Goal: Information Seeking & Learning: Check status

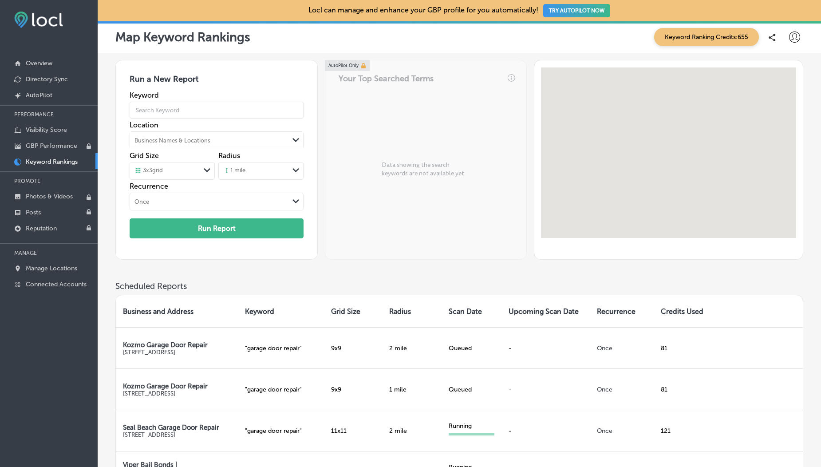
click at [45, 159] on p "Keyword Rankings" at bounding box center [52, 162] width 52 height 8
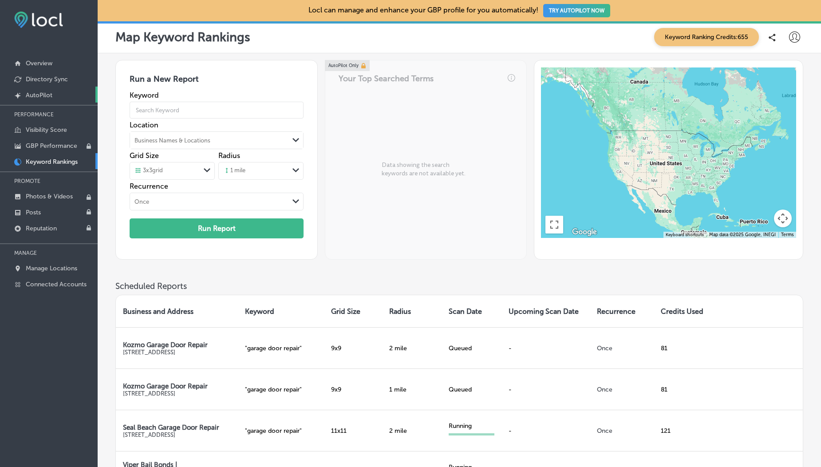
click at [37, 99] on p "AutoPilot" at bounding box center [39, 95] width 27 height 8
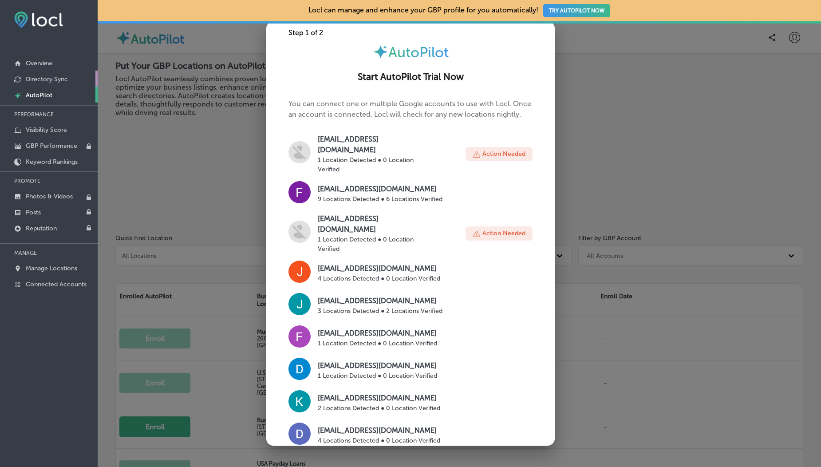
click at [41, 85] on link "Directory Sync" at bounding box center [49, 79] width 98 height 16
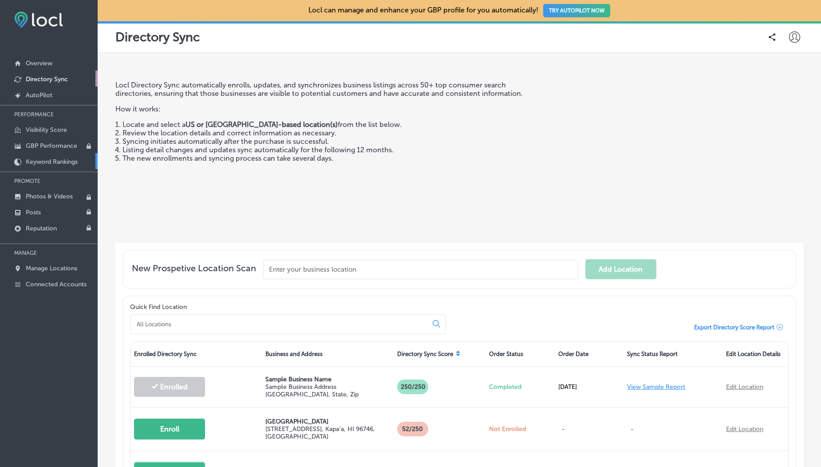
click at [53, 163] on p "Keyword Rankings" at bounding box center [52, 162] width 52 height 8
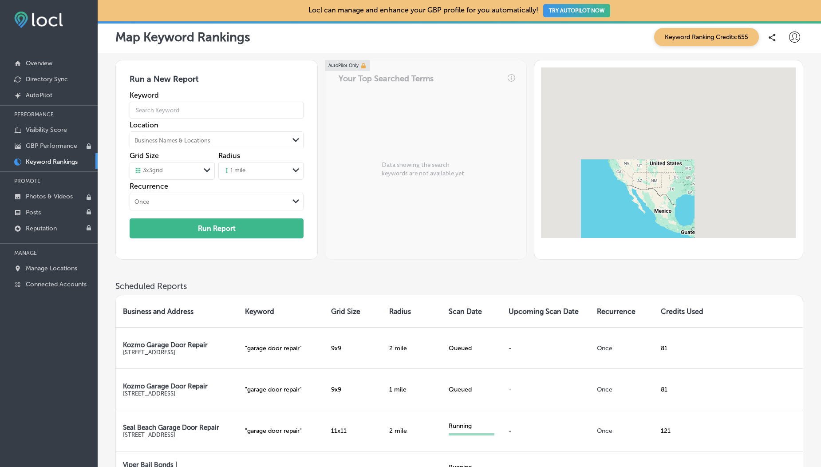
scroll to position [271, 0]
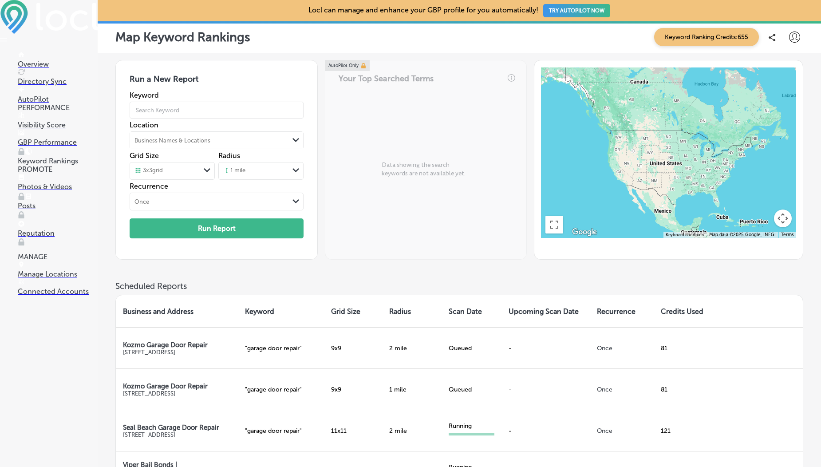
click at [243, 140] on div "Business Names & Locations" at bounding box center [209, 140] width 159 height 13
click at [448, 270] on div "Run a New Report Keyword Location Business Names & Locations Path Created with …" at bounding box center [459, 170] width 688 height 221
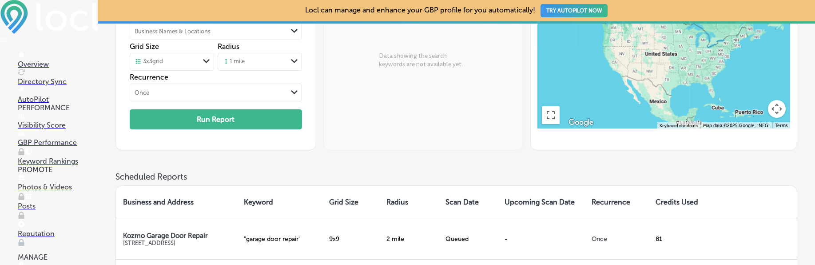
scroll to position [268, 0]
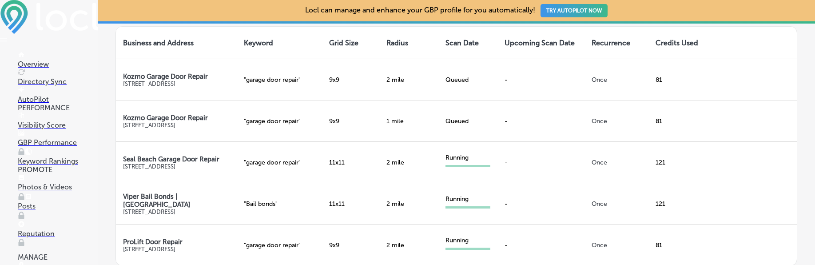
click at [43, 129] on p "Visibility Score" at bounding box center [58, 125] width 80 height 8
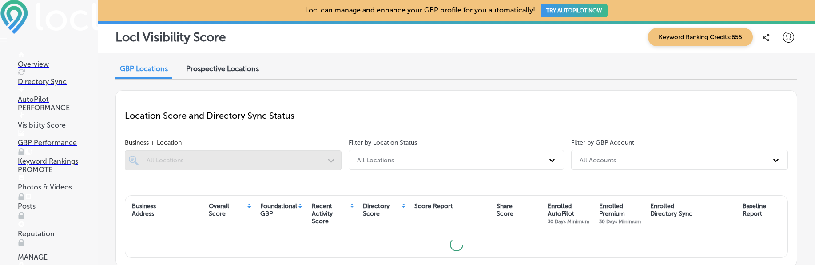
click at [54, 129] on p "Visibility Score" at bounding box center [58, 125] width 80 height 8
click at [64, 161] on p "Keyword Rankings" at bounding box center [58, 161] width 80 height 8
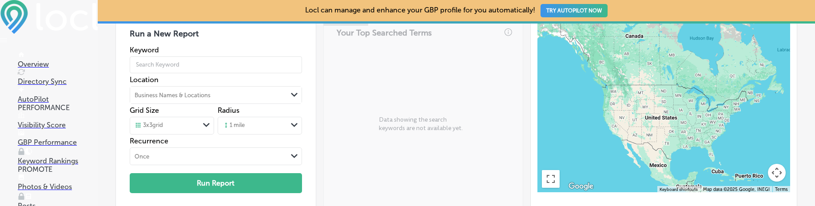
scroll to position [34, 0]
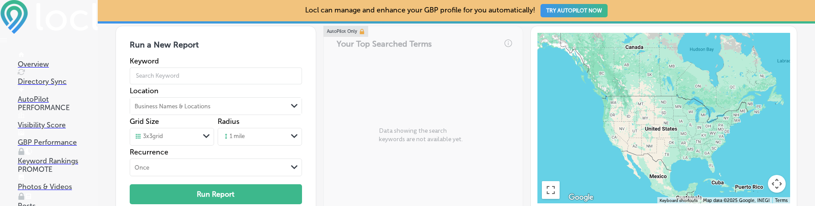
click at [258, 135] on div "1 mile Path Created with Sketch." at bounding box center [260, 137] width 84 height 18
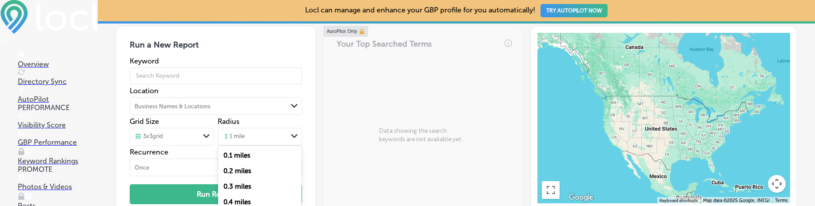
click at [280, 146] on div "0.1 miles 0.2 miles 0.3 miles 0.4 miles 0.5 miles 0.6 miles 0.7 miles 0.8 miles…" at bounding box center [259, 202] width 83 height 113
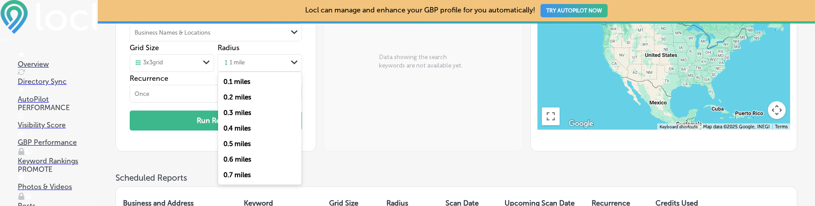
scroll to position [111, 0]
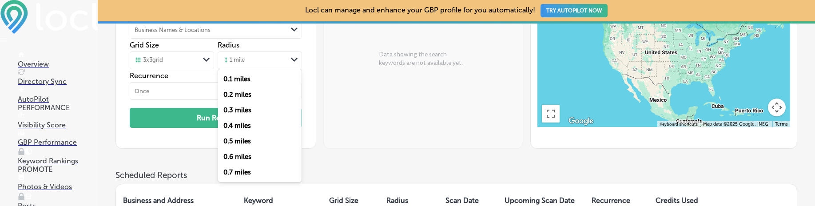
click at [242, 91] on label "0.2 miles" at bounding box center [237, 95] width 28 height 8
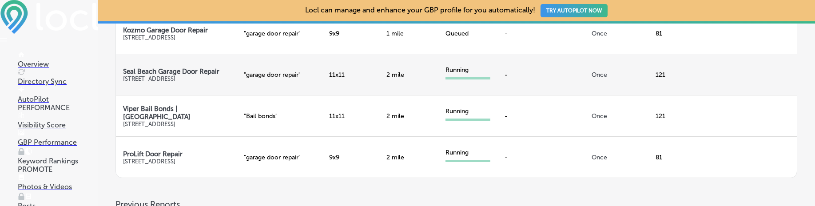
scroll to position [0, 0]
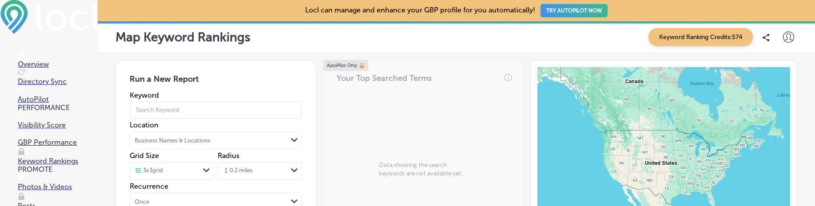
click at [690, 38] on span "Keyword Ranking Credits: 574" at bounding box center [700, 37] width 104 height 18
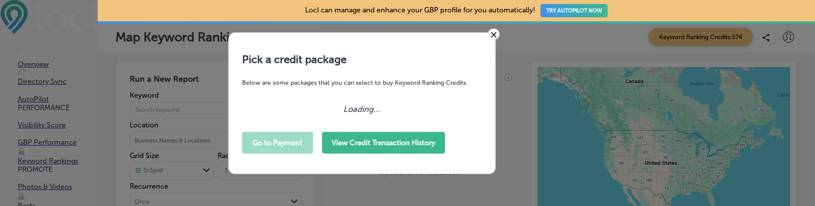
click at [382, 141] on button "View Credit Transaction History" at bounding box center [383, 143] width 123 height 22
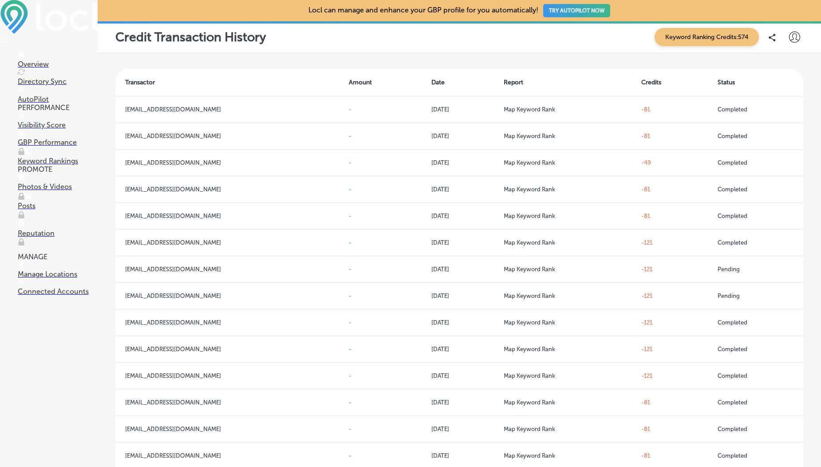
click at [44, 79] on p "Directory Sync" at bounding box center [58, 81] width 80 height 8
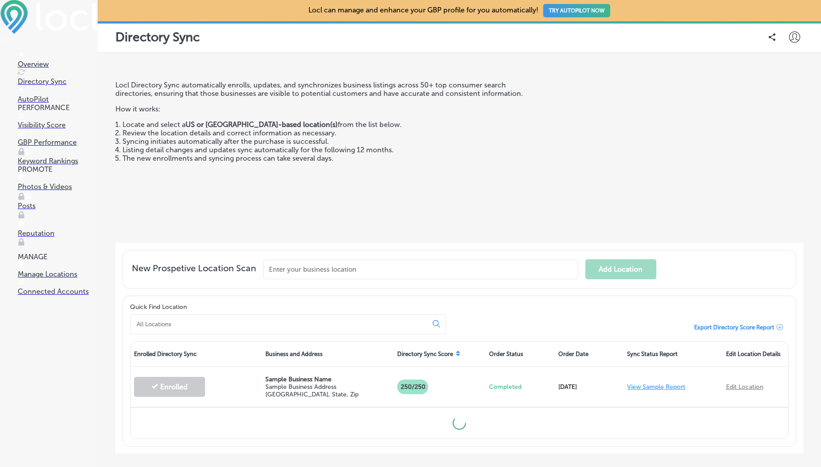
click at [44, 126] on p "Visibility Score" at bounding box center [58, 125] width 80 height 8
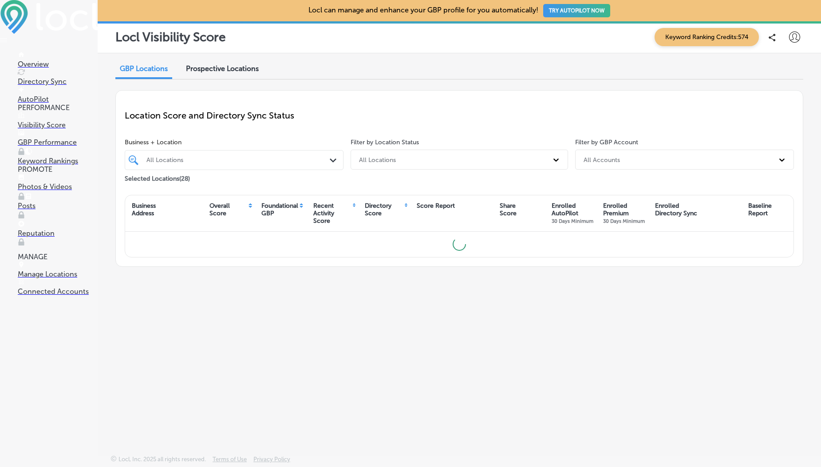
click at [61, 270] on p "Manage Locations" at bounding box center [58, 274] width 80 height 8
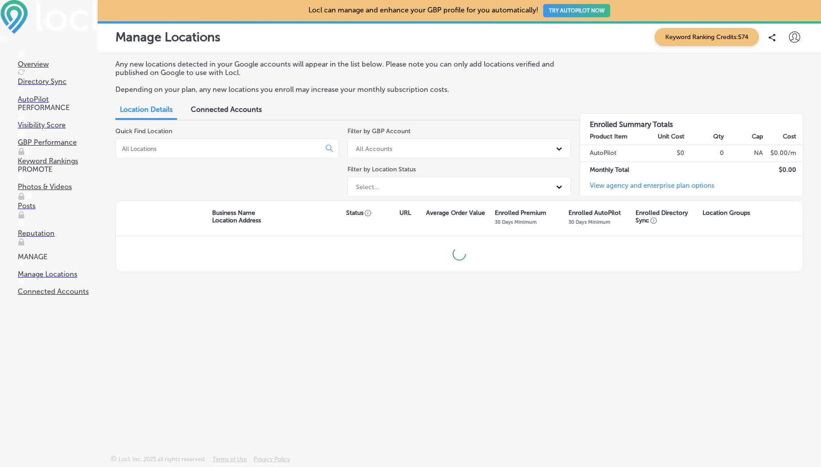
click at [55, 163] on p "Keyword Rankings" at bounding box center [58, 161] width 80 height 8
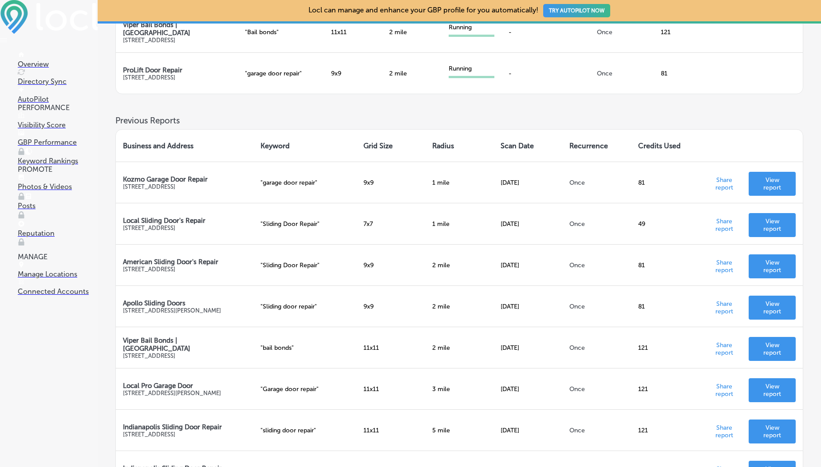
scroll to position [434, 0]
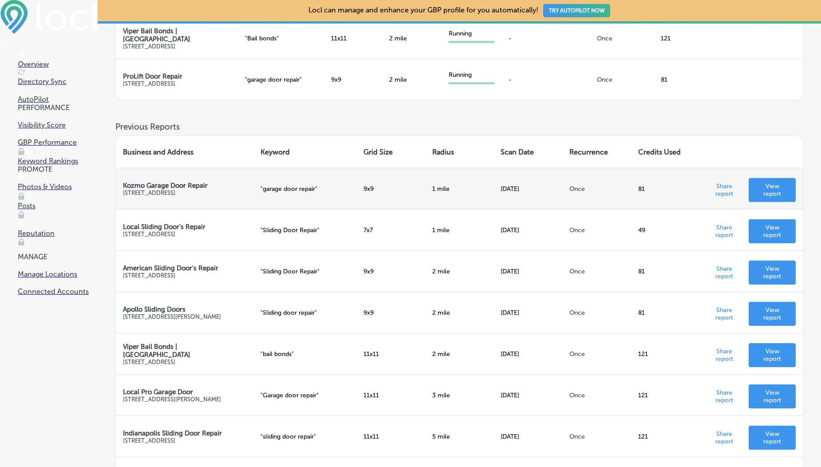
click at [515, 190] on td "[DATE]" at bounding box center [528, 188] width 69 height 41
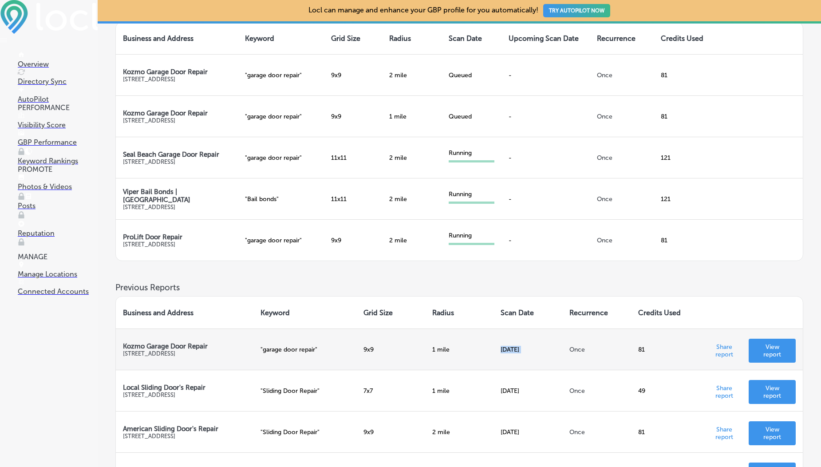
scroll to position [265, 0]
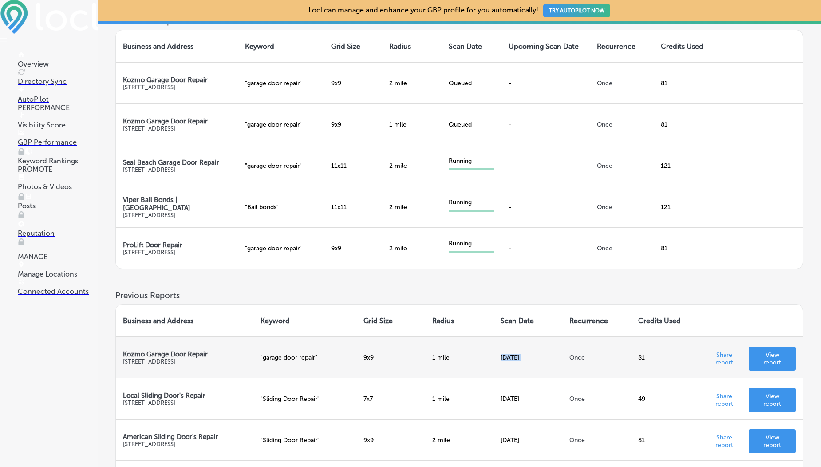
click at [772, 353] on p "View report" at bounding box center [772, 358] width 33 height 15
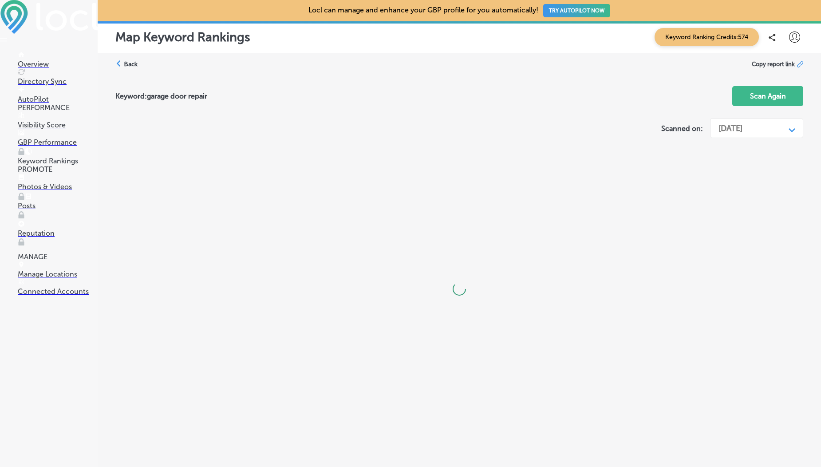
click at [732, 132] on div "[DATE]" at bounding box center [731, 128] width 24 height 10
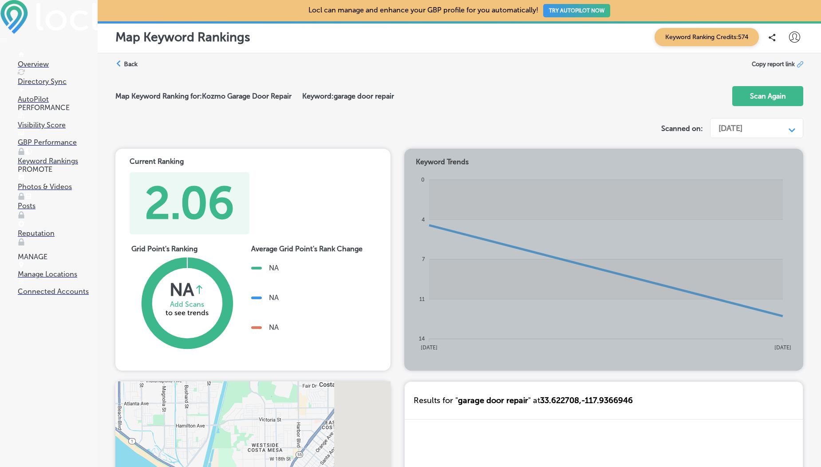
click at [556, 110] on div "Map Keyword Ranking for: Kozmo Garage Door Repair Keyword: garage door repair S…" at bounding box center [459, 97] width 688 height 36
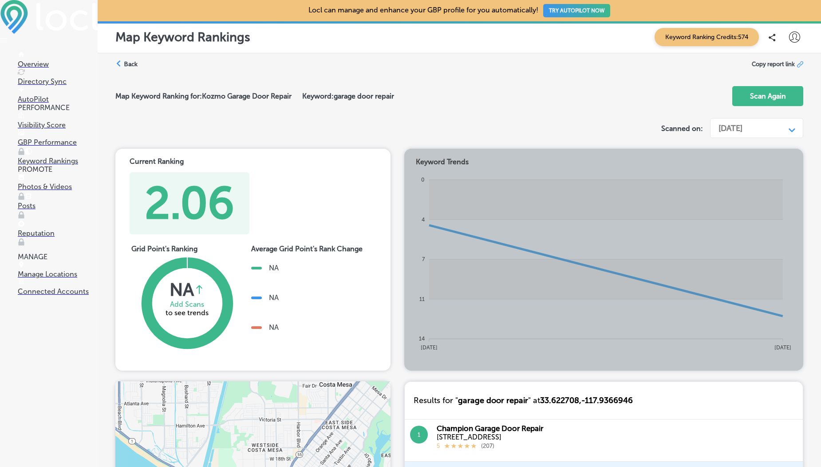
click at [127, 62] on label "Back" at bounding box center [131, 64] width 14 height 8
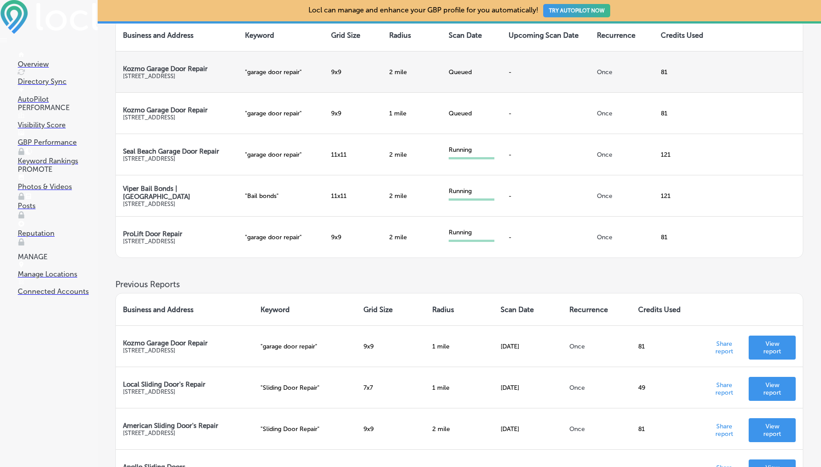
scroll to position [278, 0]
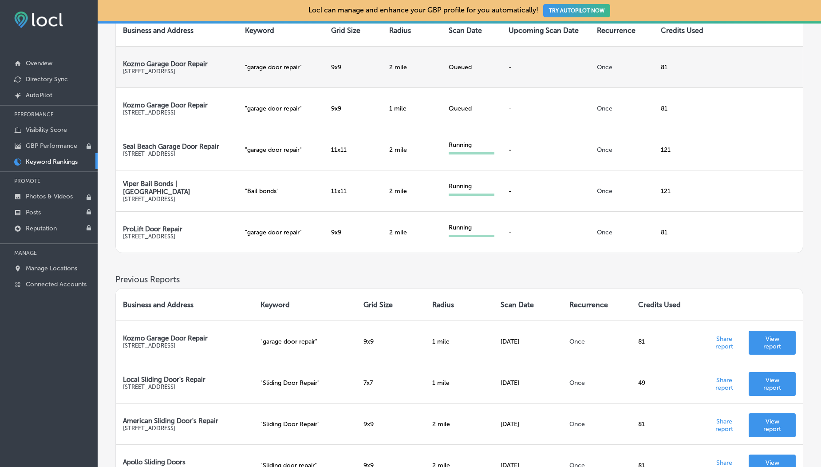
scroll to position [289, 0]
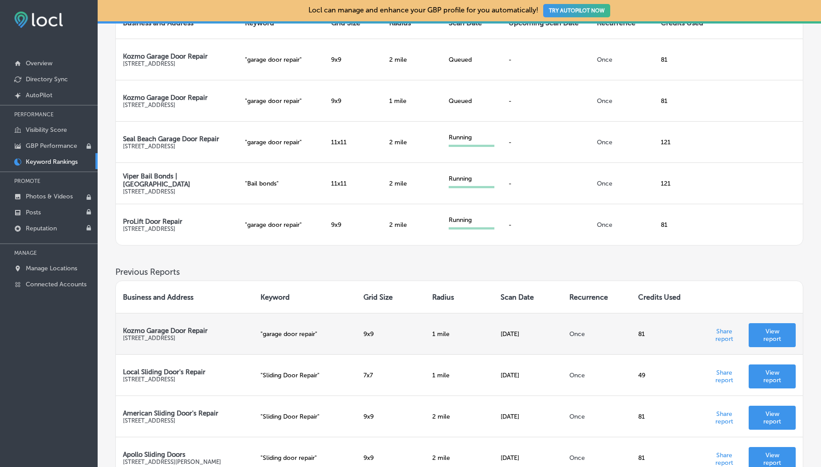
click at [763, 336] on p "View report" at bounding box center [772, 335] width 33 height 15
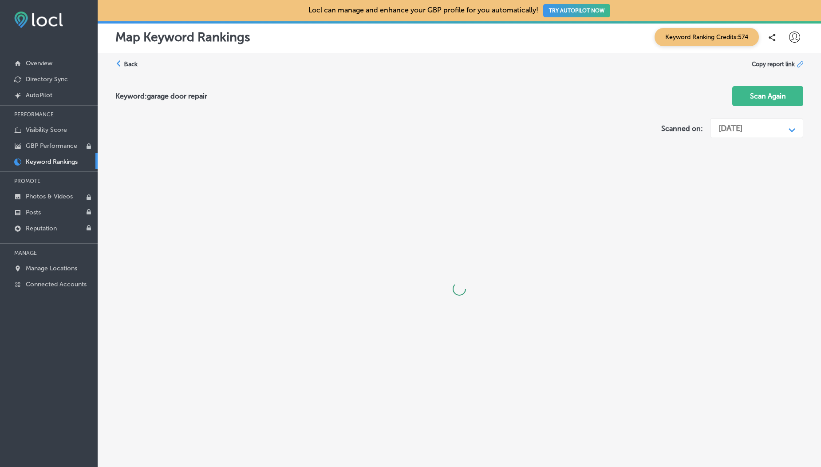
click at [737, 127] on div "[DATE]" at bounding box center [731, 128] width 24 height 10
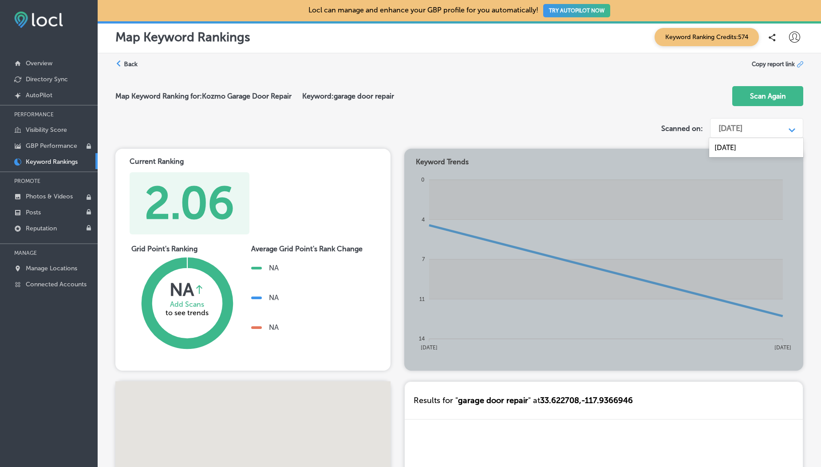
click at [737, 127] on div "[DATE]" at bounding box center [731, 128] width 24 height 10
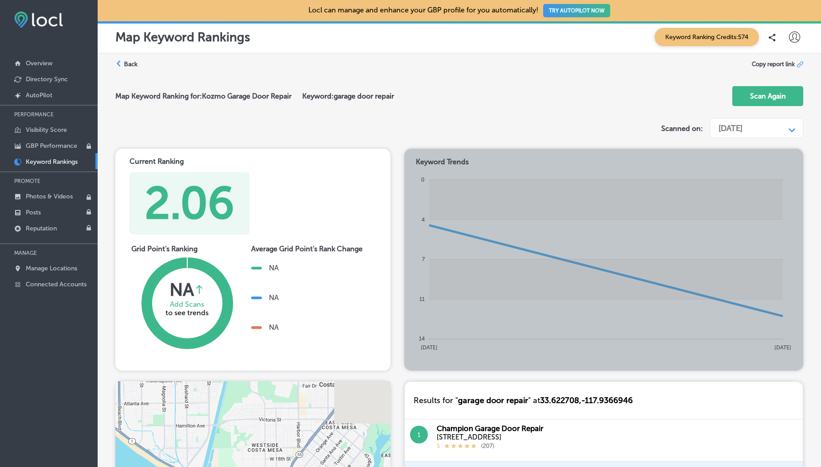
click at [124, 61] on label "Back" at bounding box center [131, 64] width 14 height 8
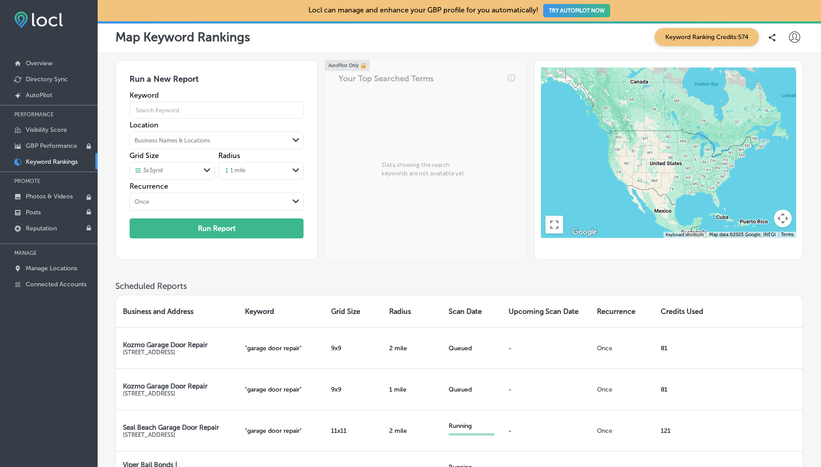
click at [787, 43] on div "Keyword Ranking Credits: 574" at bounding box center [726, 37] width 153 height 18
click at [794, 40] on icon at bounding box center [794, 37] width 11 height 11
click at [452, 286] on div at bounding box center [410, 233] width 821 height 467
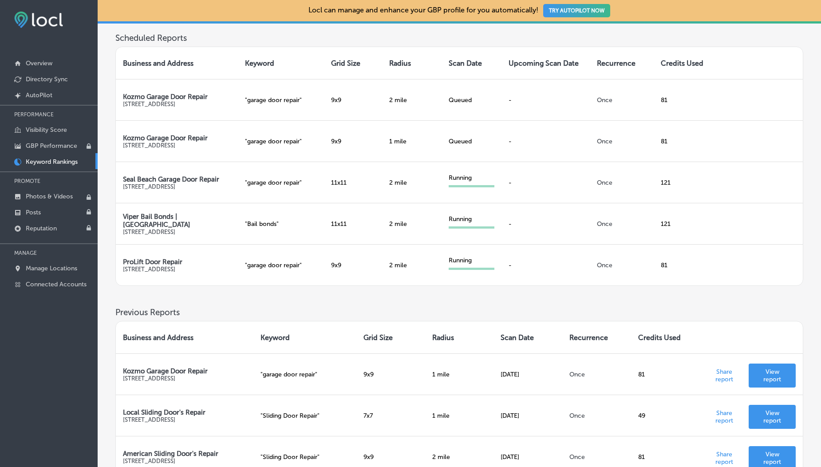
scroll to position [155, 0]
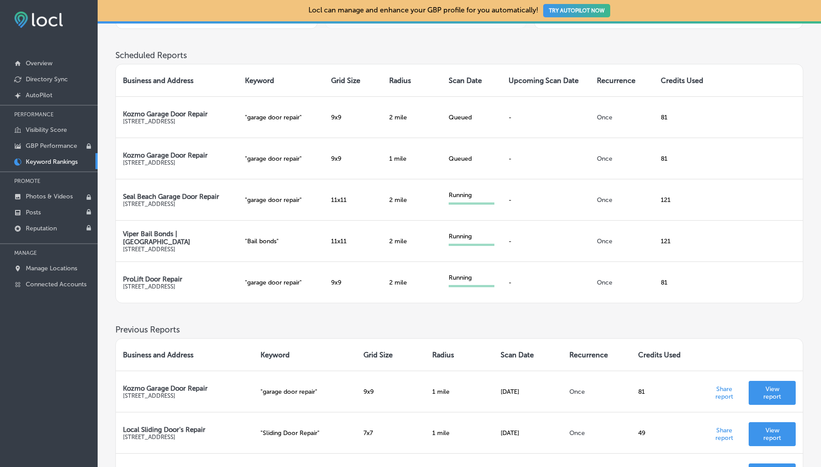
scroll to position [229, 0]
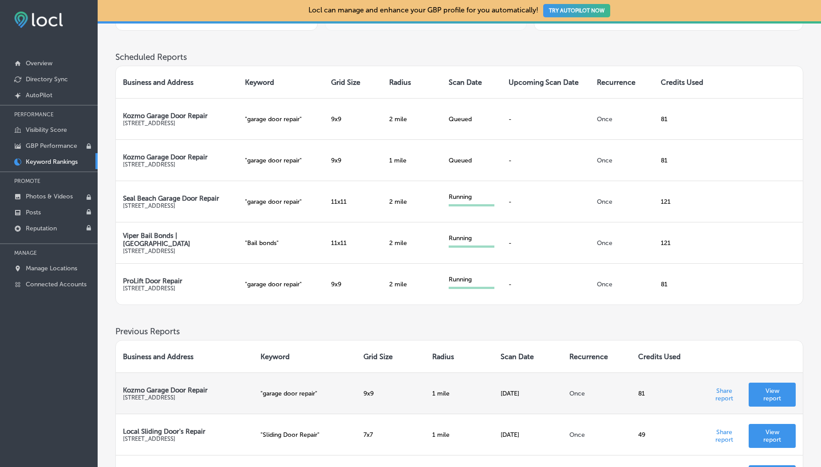
click at [780, 400] on p "View report" at bounding box center [772, 394] width 33 height 15
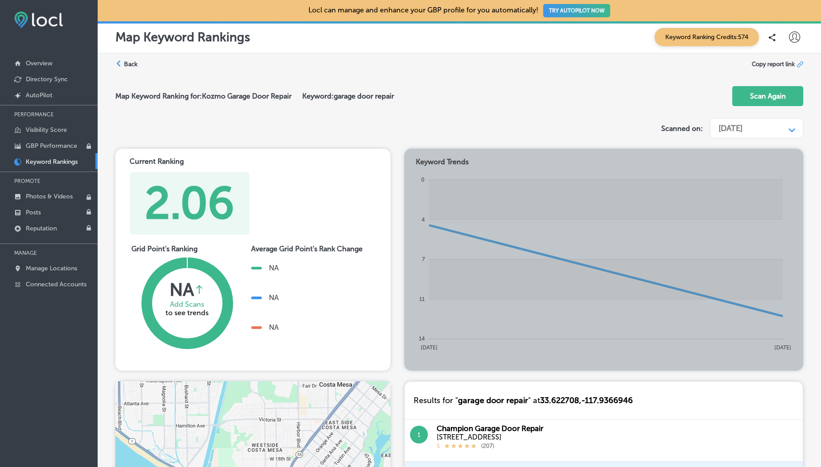
click at [735, 126] on div "[DATE]" at bounding box center [731, 128] width 24 height 10
click at [130, 66] on label "Back" at bounding box center [131, 64] width 14 height 8
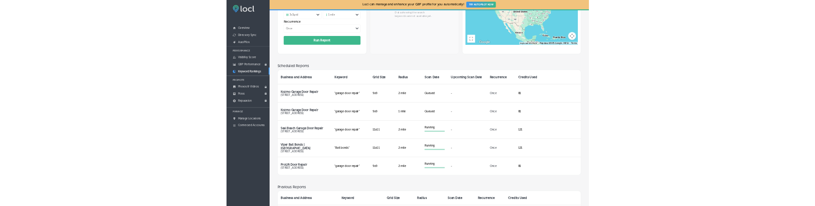
scroll to position [140, 0]
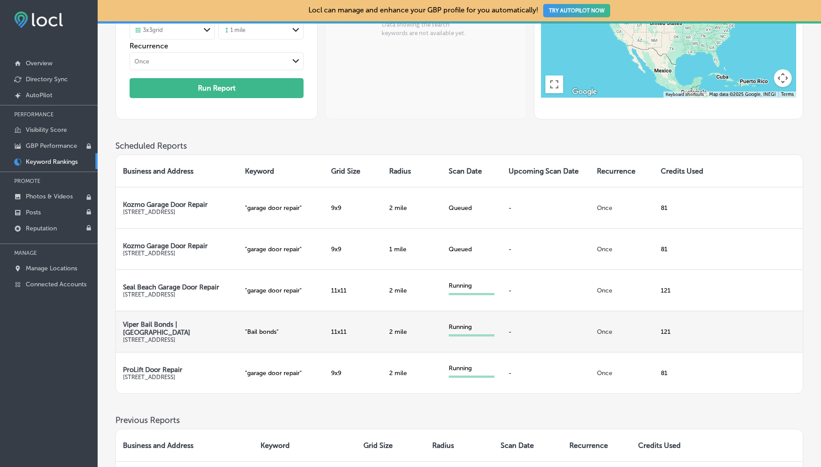
drag, startPoint x: 408, startPoint y: 123, endPoint x: 454, endPoint y: 321, distance: 203.2
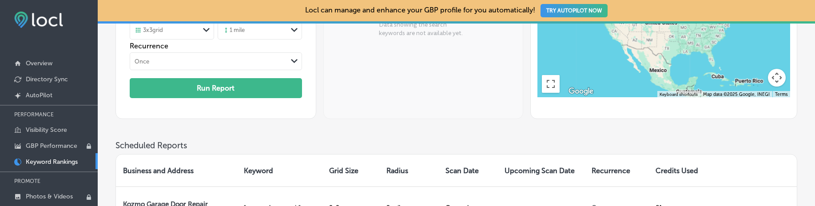
scroll to position [287, 0]
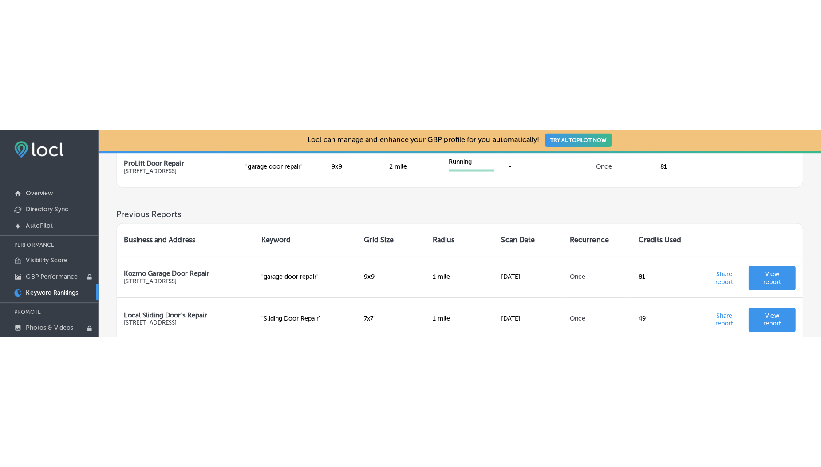
scroll to position [476, 0]
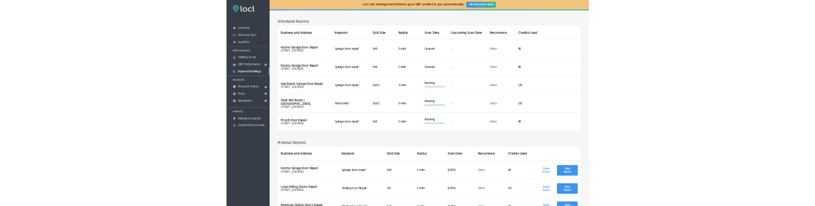
scroll to position [239, 0]
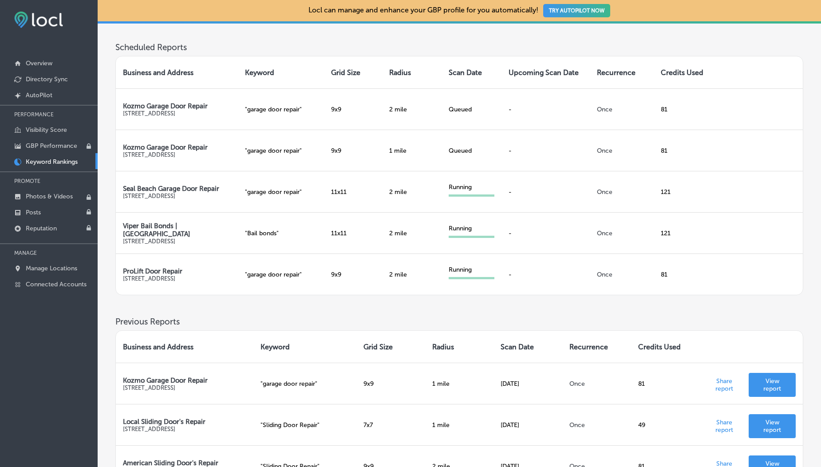
click at [304, 244] on td "" Bail bonds "" at bounding box center [281, 232] width 87 height 41
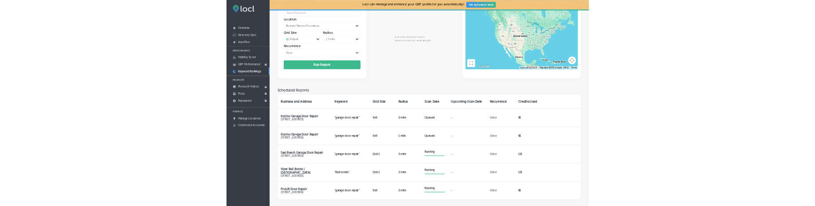
scroll to position [83, 0]
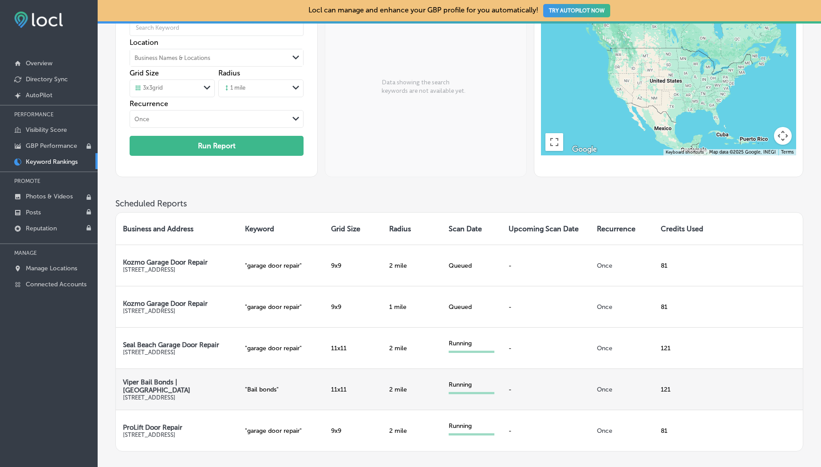
drag, startPoint x: 443, startPoint y: 186, endPoint x: 476, endPoint y: 387, distance: 203.9
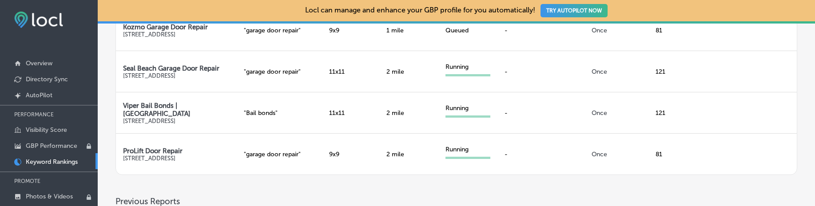
scroll to position [379, 0]
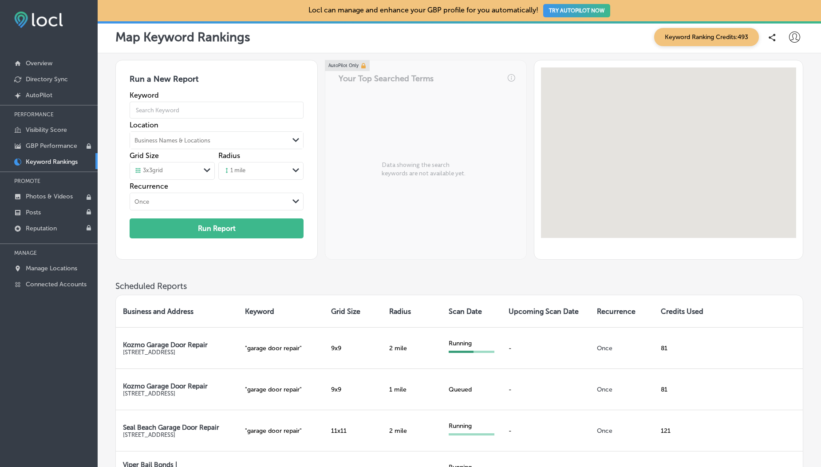
click at [794, 46] on div at bounding box center [795, 37] width 18 height 18
click at [766, 69] on p "My Account" at bounding box center [782, 69] width 40 height 11
select select "US"
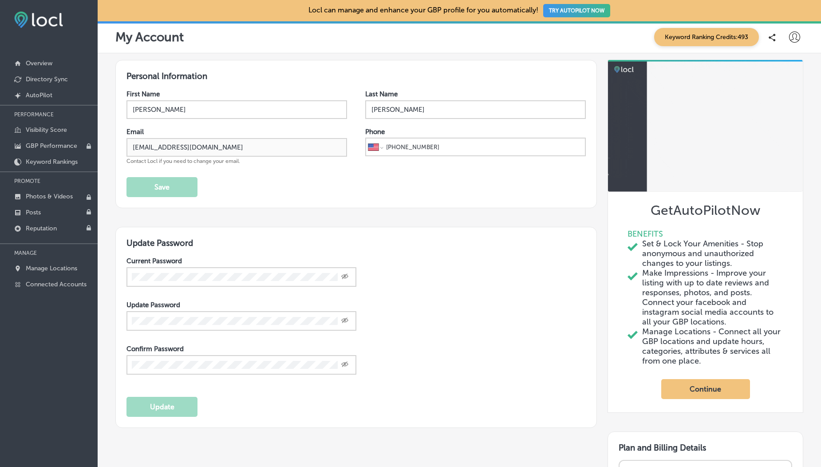
click at [793, 34] on icon at bounding box center [794, 37] width 11 height 11
click at [700, 38] on div at bounding box center [410, 233] width 821 height 467
click at [700, 38] on span "Keyword Ranking Credits: 493" at bounding box center [706, 37] width 105 height 18
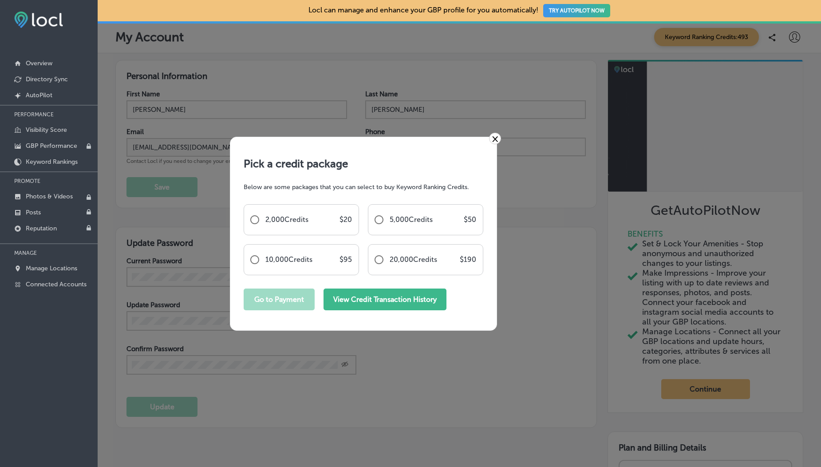
click at [380, 206] on button "View Credit Transaction History" at bounding box center [385, 300] width 123 height 22
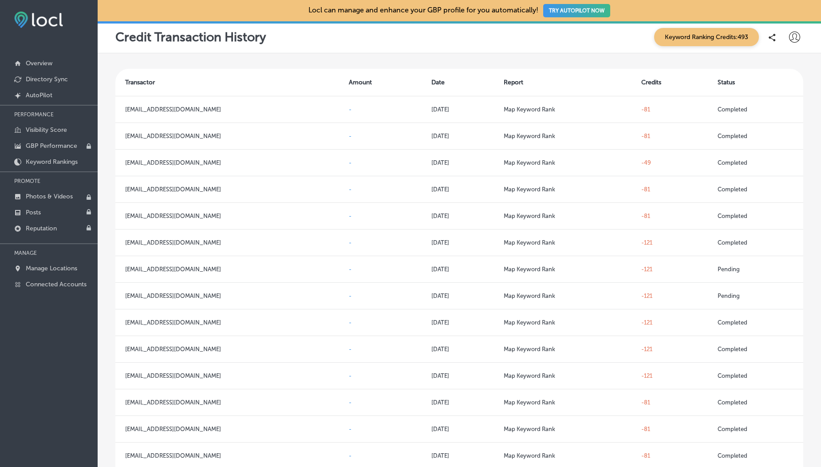
select select "US"
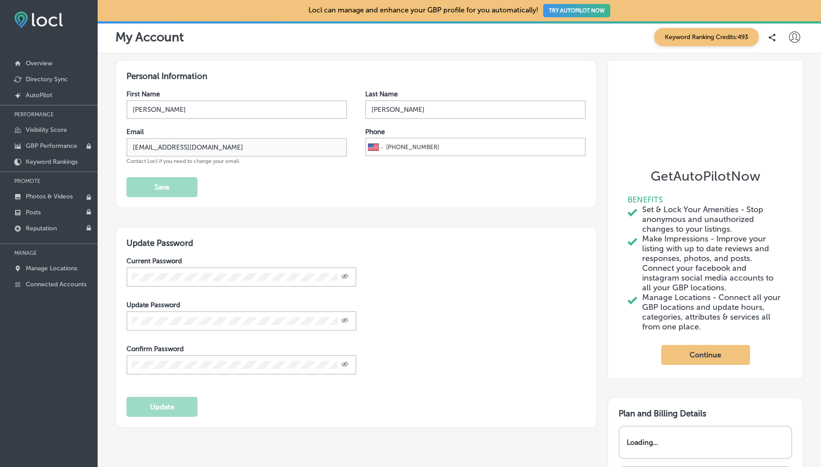
scroll to position [117, 0]
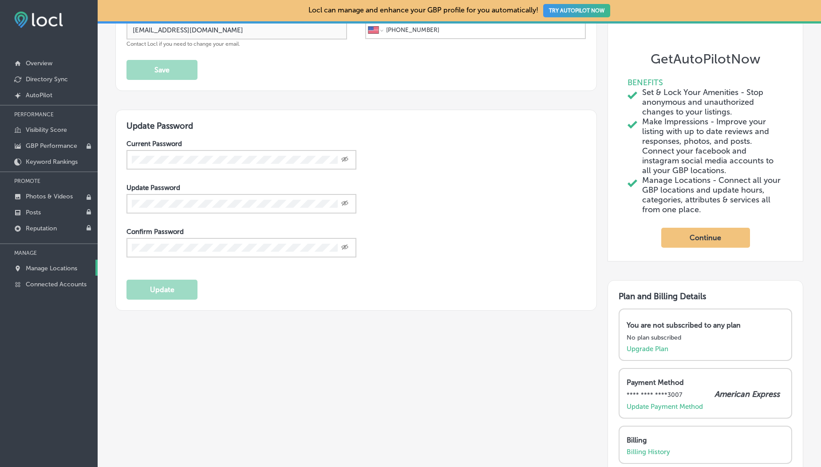
click at [48, 206] on link "Manage Locations" at bounding box center [49, 268] width 98 height 16
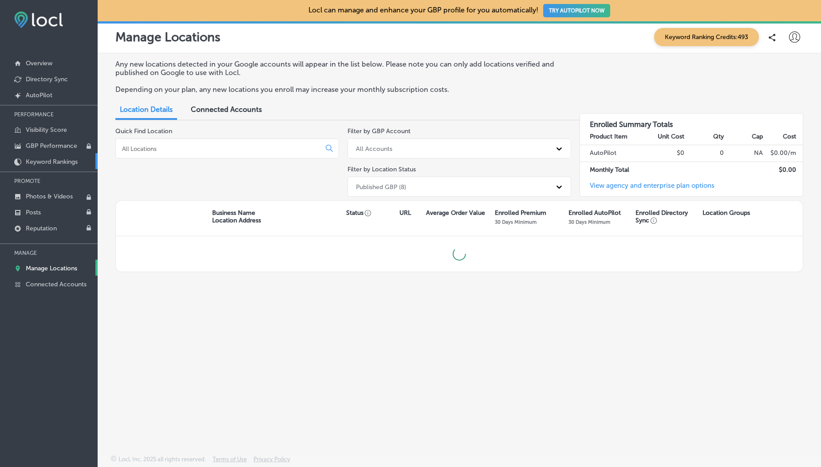
click at [59, 159] on p "Keyword Rankings" at bounding box center [52, 162] width 52 height 8
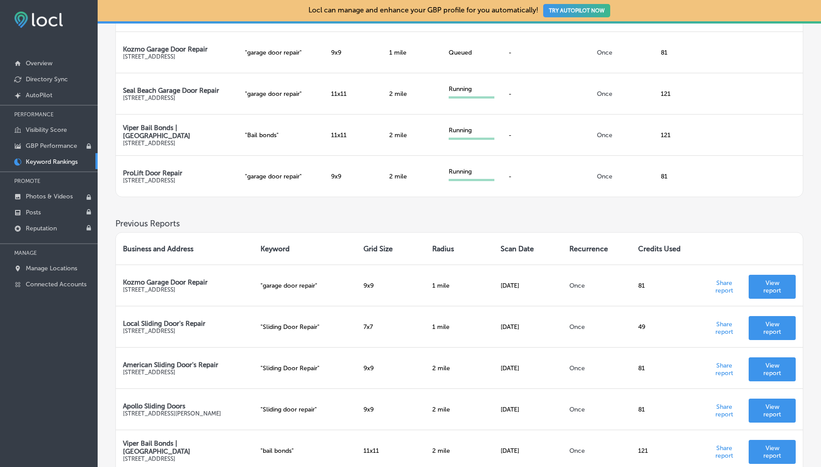
scroll to position [251, 0]
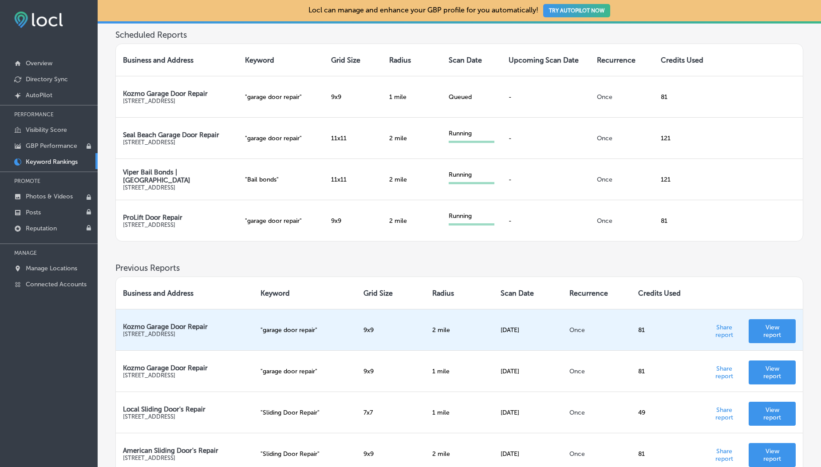
click at [779, 206] on p "View report" at bounding box center [772, 331] width 33 height 15
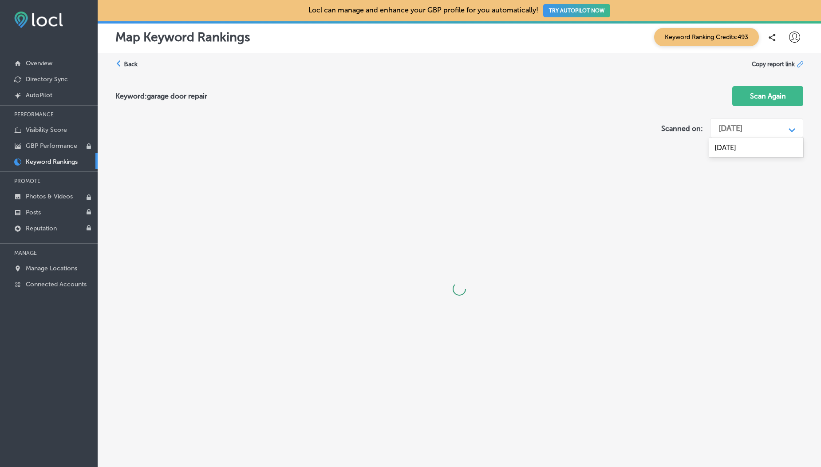
click at [743, 129] on div "[DATE]" at bounding box center [731, 128] width 24 height 10
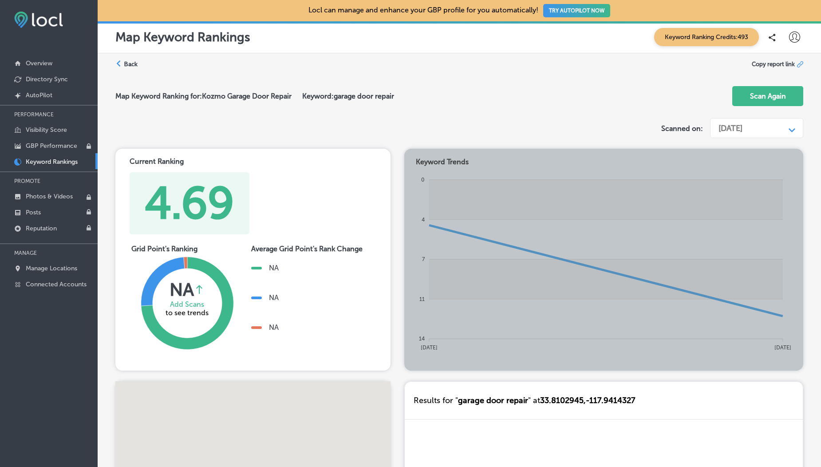
click at [130, 63] on label "Back" at bounding box center [131, 64] width 14 height 8
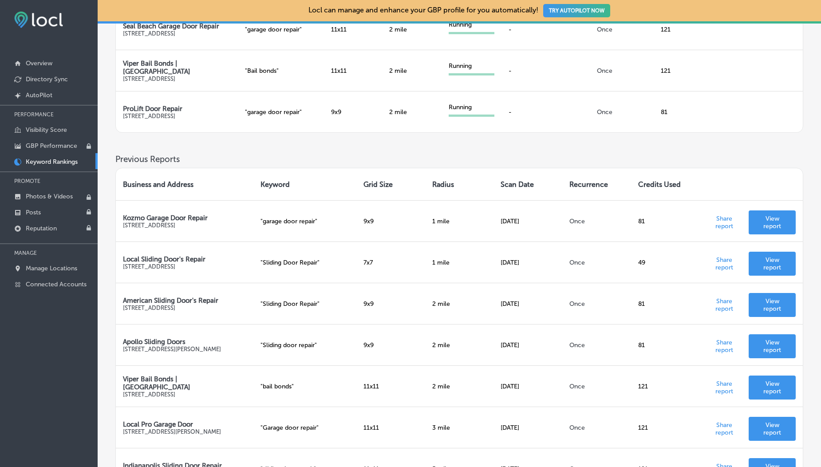
scroll to position [270, 0]
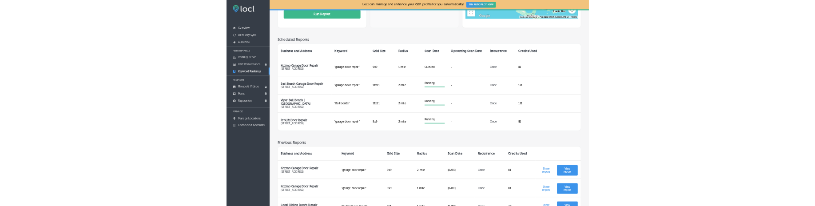
scroll to position [186, 0]
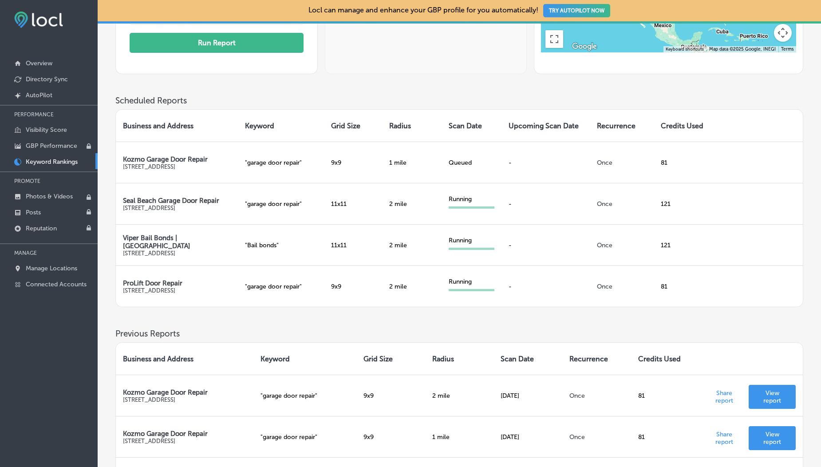
click at [470, 103] on h3 "Scheduled Reports" at bounding box center [459, 100] width 688 height 10
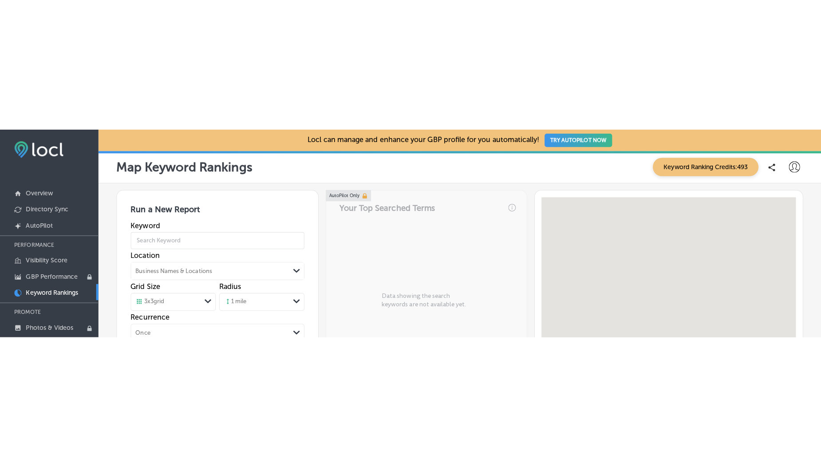
scroll to position [208, 0]
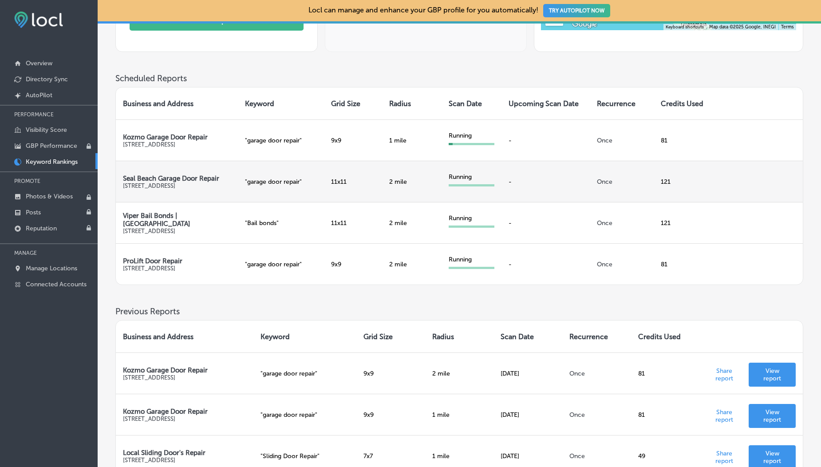
click at [159, 175] on p "Seal Beach Garage Door Repair" at bounding box center [177, 178] width 108 height 8
copy p "Seal Beach Garage Door Repair"
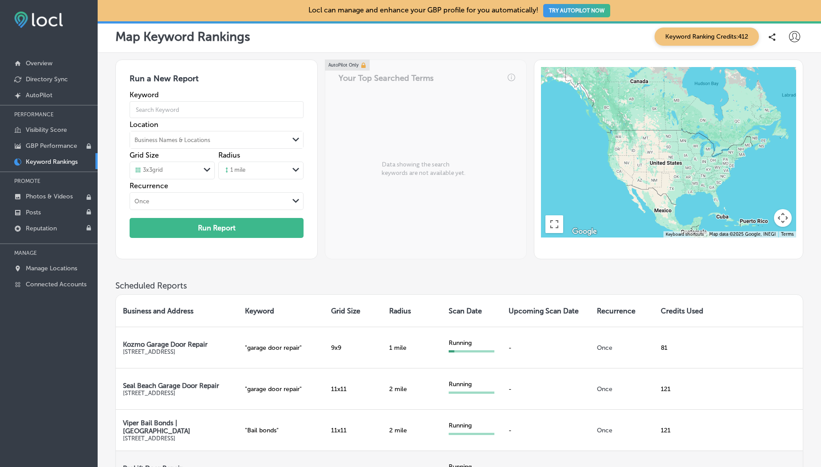
scroll to position [0, 0]
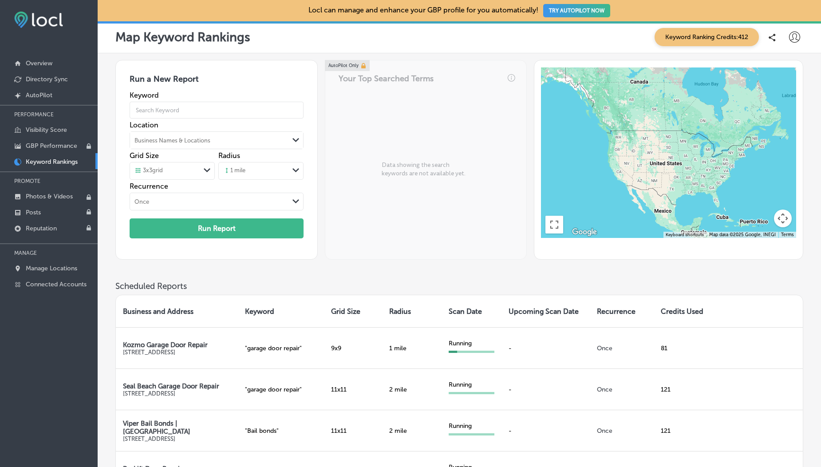
click at [793, 36] on icon at bounding box center [794, 37] width 11 height 11
click at [722, 37] on div at bounding box center [410, 233] width 821 height 467
click at [697, 37] on span "Keyword Ranking Credits: 412" at bounding box center [707, 37] width 104 height 18
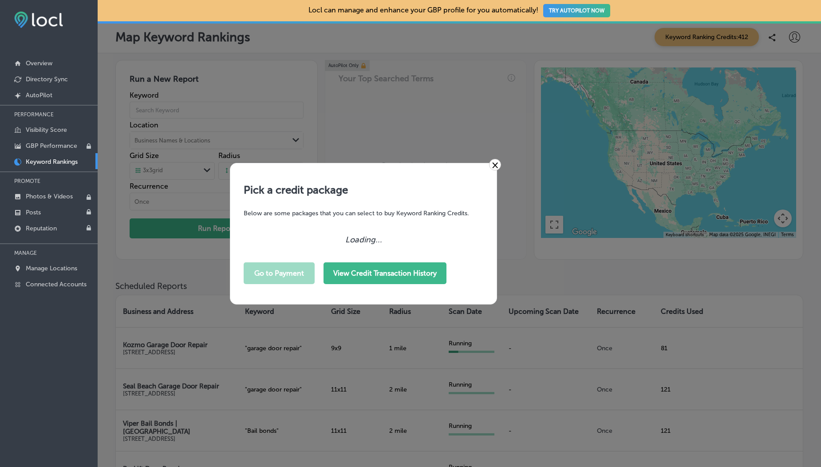
click at [416, 206] on button "View Credit Transaction History" at bounding box center [385, 273] width 123 height 22
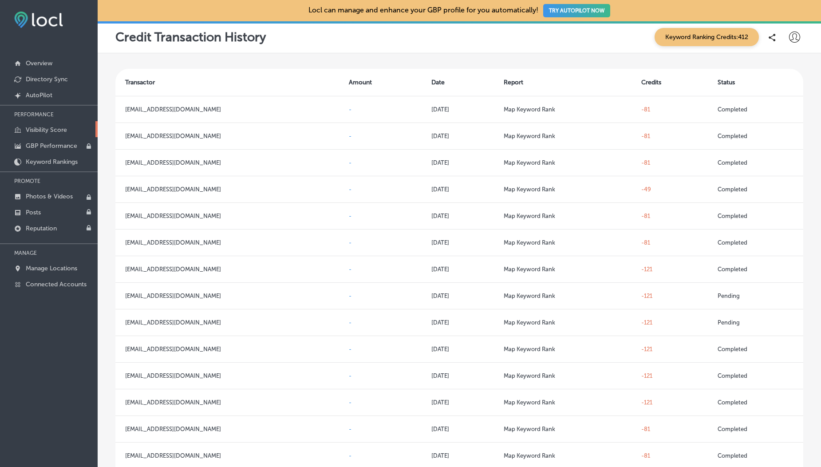
click at [33, 132] on p "Visibility Score" at bounding box center [46, 130] width 41 height 8
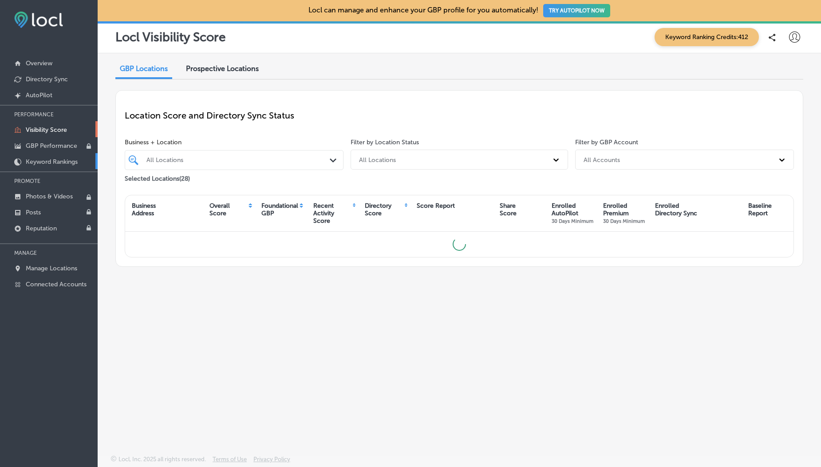
click at [61, 168] on link "Keyword Rankings" at bounding box center [49, 161] width 98 height 16
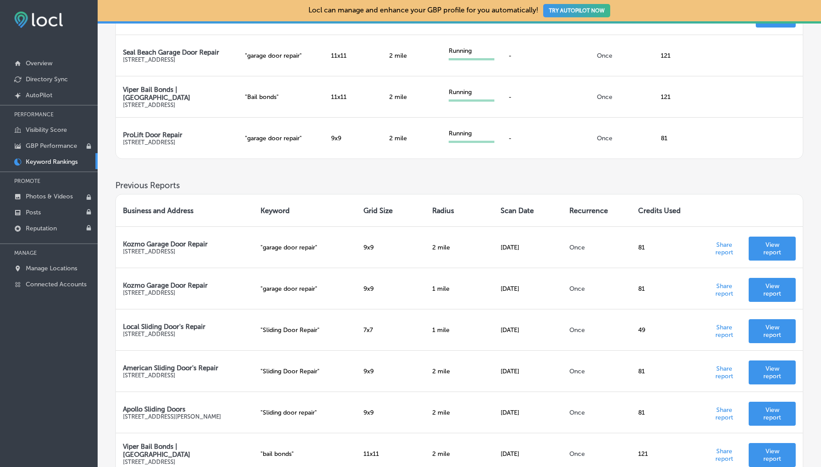
scroll to position [190, 0]
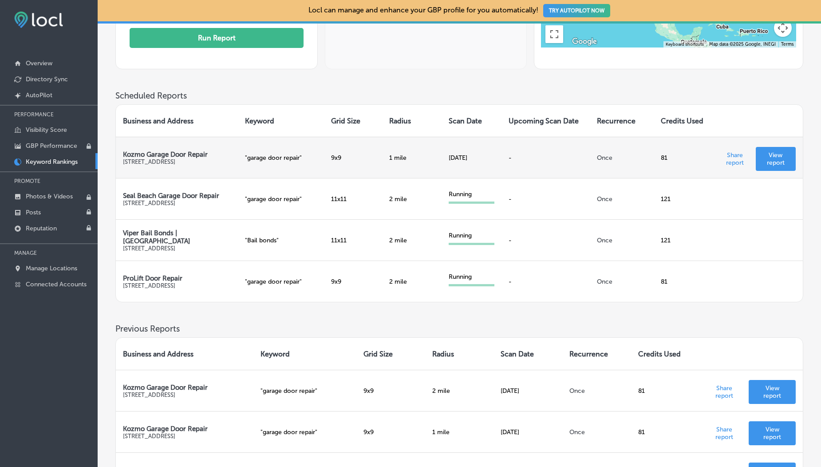
click at [771, 155] on p "View report" at bounding box center [776, 158] width 26 height 15
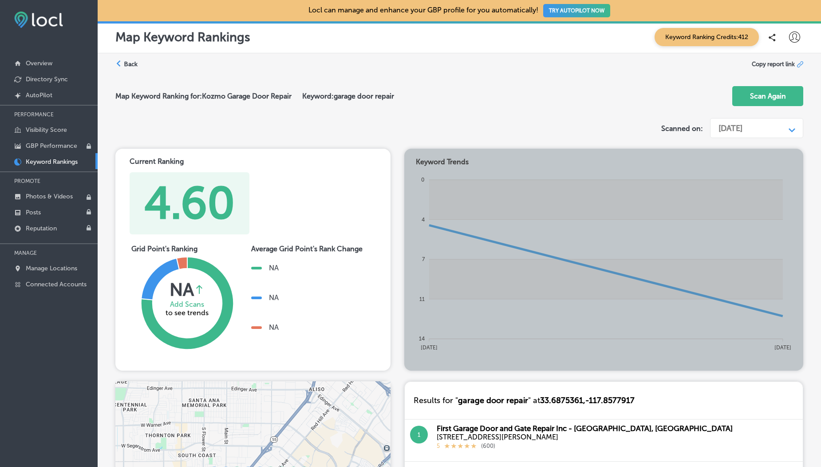
click at [122, 64] on div "Back" at bounding box center [126, 64] width 22 height 8
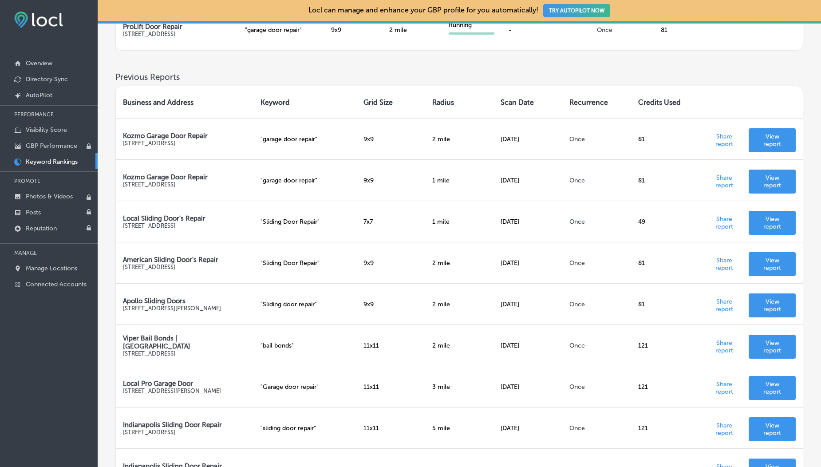
scroll to position [436, 0]
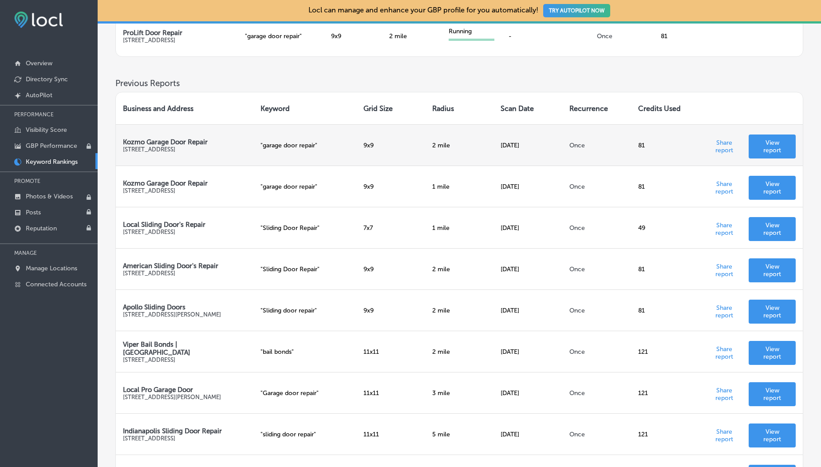
click at [781, 143] on p "View report" at bounding box center [772, 146] width 33 height 15
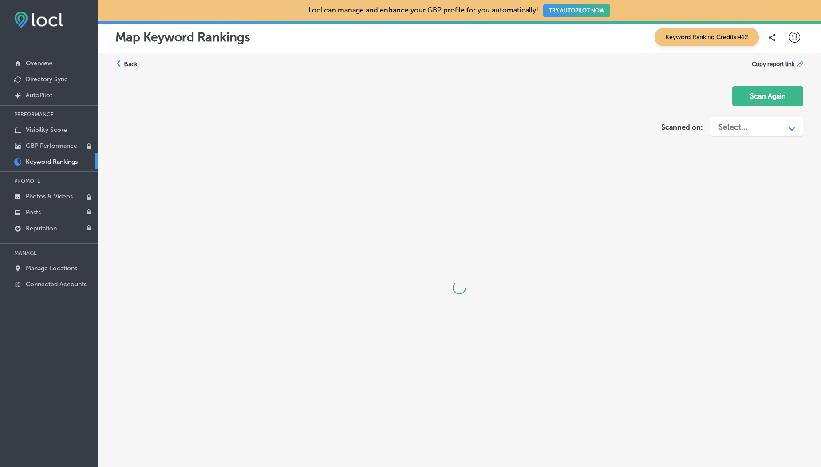
click at [130, 66] on label "Back" at bounding box center [131, 64] width 14 height 8
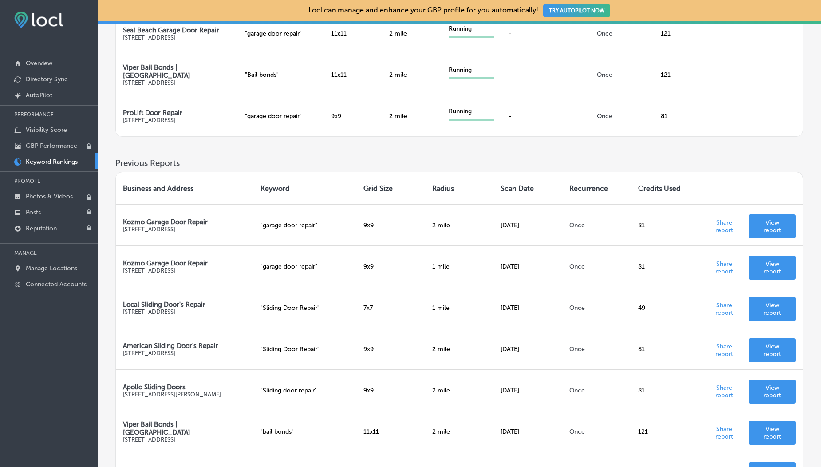
scroll to position [95, 0]
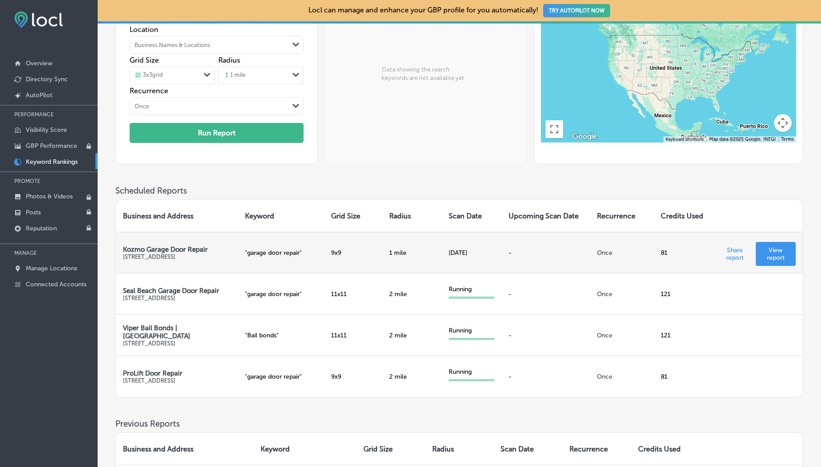
click at [775, 206] on p "View report" at bounding box center [776, 253] width 26 height 15
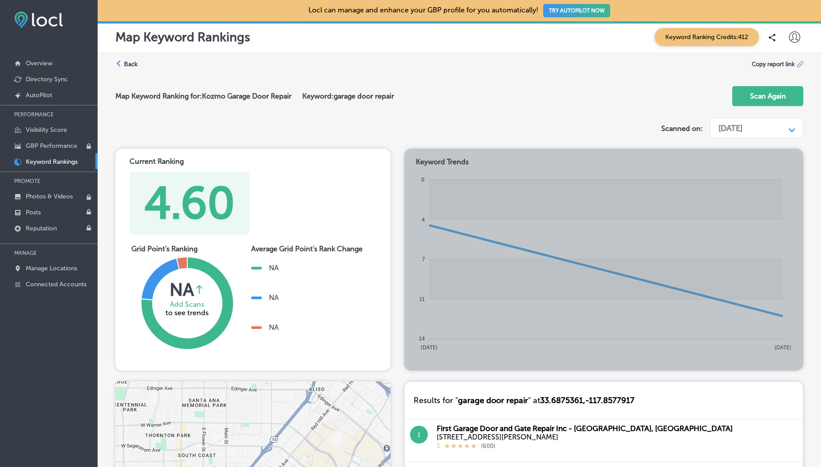
click at [131, 64] on label "Back" at bounding box center [131, 64] width 14 height 8
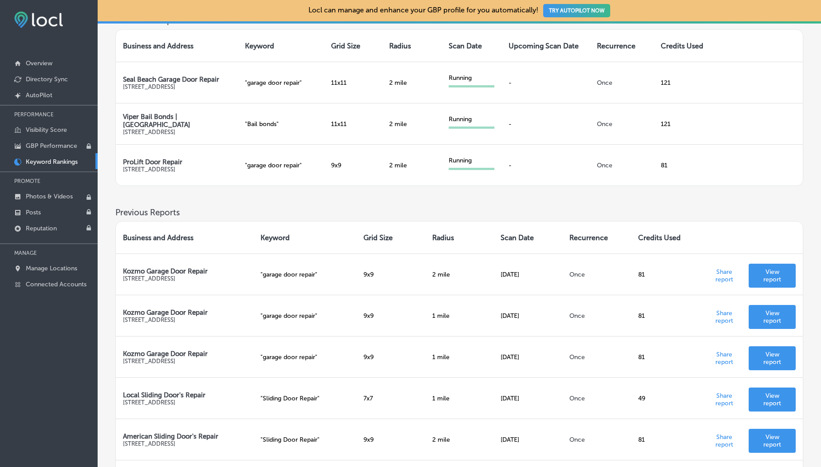
scroll to position [270, 0]
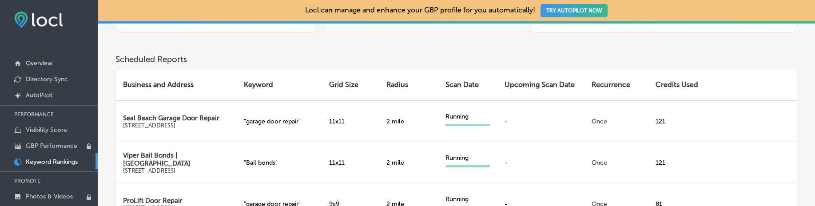
scroll to position [223, 0]
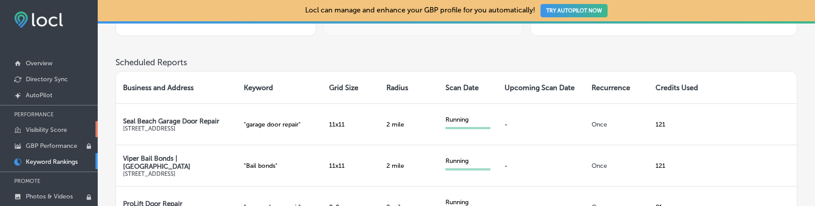
click at [36, 133] on p "Visibility Score" at bounding box center [46, 130] width 41 height 8
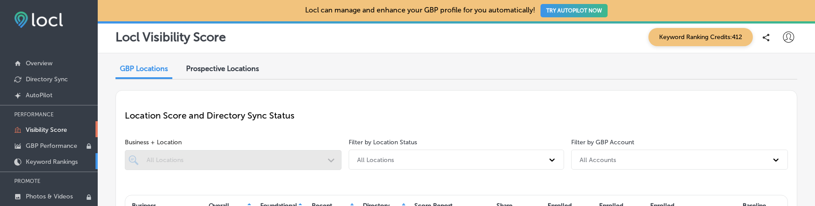
click at [46, 159] on p "Keyword Rankings" at bounding box center [52, 162] width 52 height 8
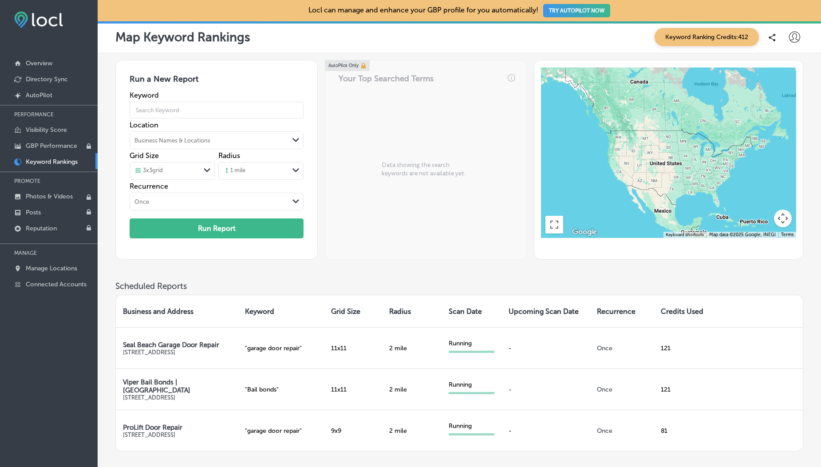
click at [721, 36] on span "Keyword Ranking Credits: 412" at bounding box center [707, 37] width 104 height 18
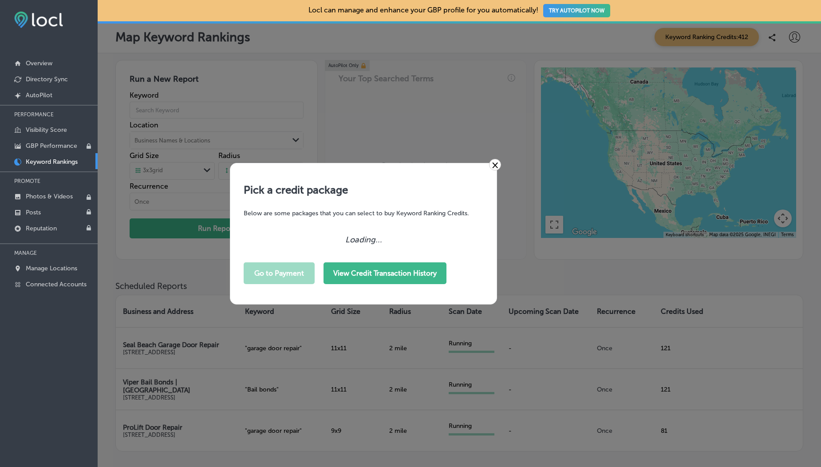
click at [402, 273] on button "View Credit Transaction History" at bounding box center [385, 273] width 123 height 22
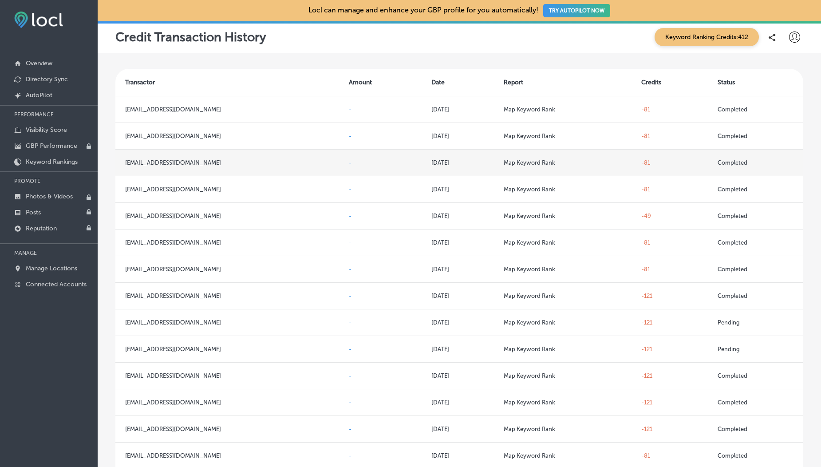
scroll to position [249, 0]
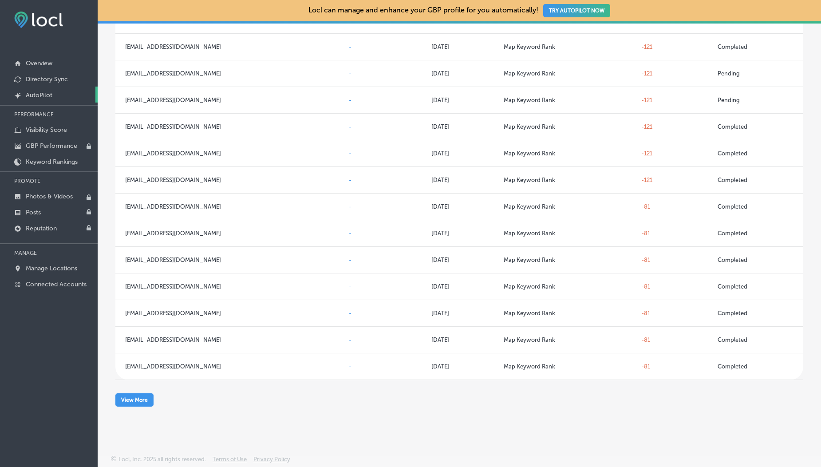
click at [51, 103] on link "Created by potrace 1.10, written by [PERSON_NAME] [DATE]-[DATE] AutoPilot" at bounding box center [49, 95] width 98 height 16
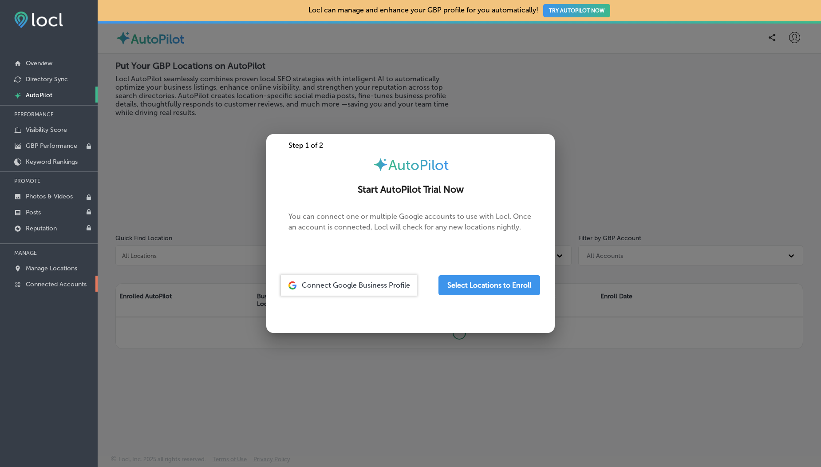
click at [48, 277] on link "Connected Accounts" at bounding box center [49, 284] width 98 height 16
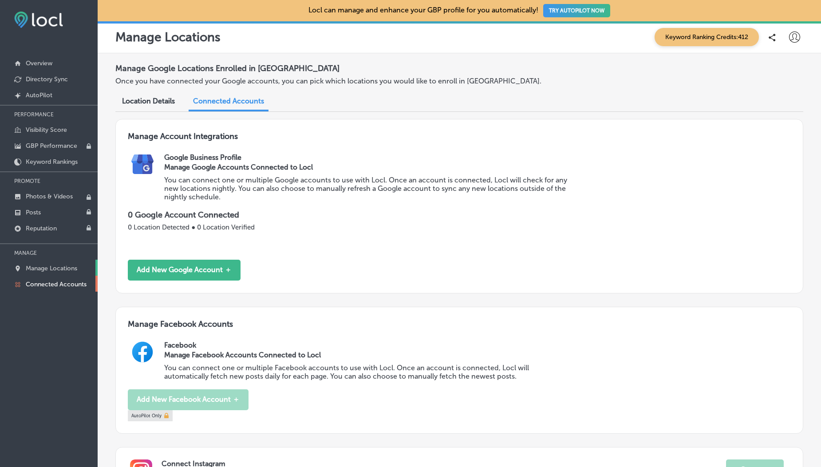
click at [50, 273] on link "Manage Locations" at bounding box center [49, 268] width 98 height 16
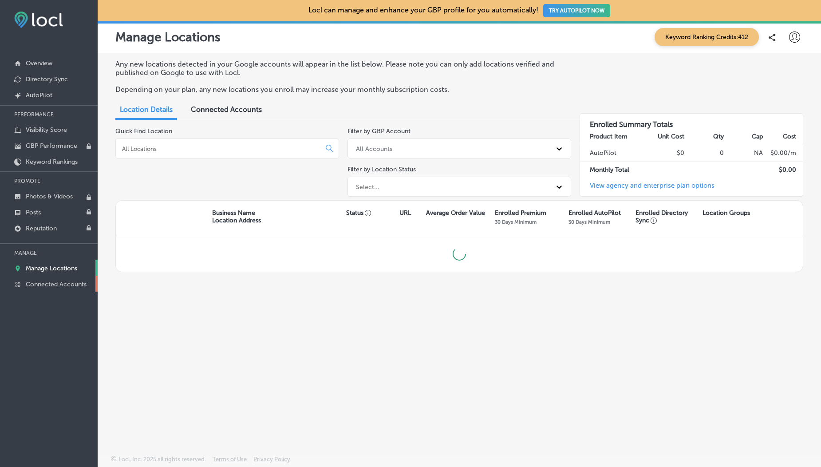
click at [51, 285] on p "Connected Accounts" at bounding box center [56, 285] width 61 height 8
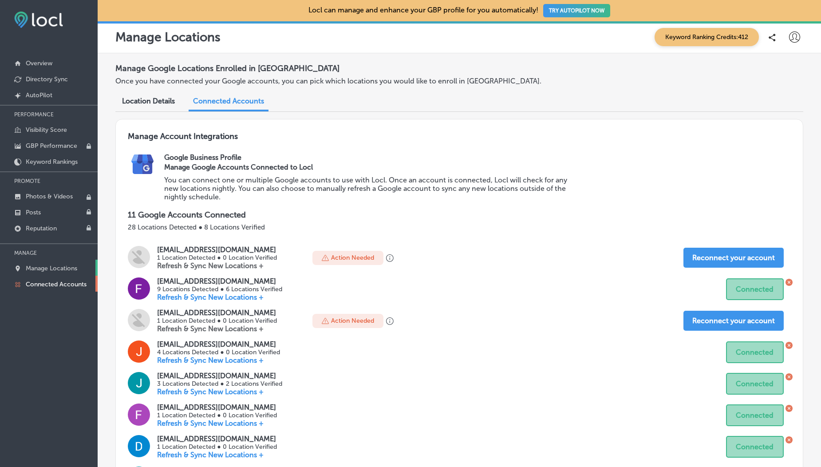
click at [46, 261] on link "Manage Locations" at bounding box center [49, 268] width 98 height 16
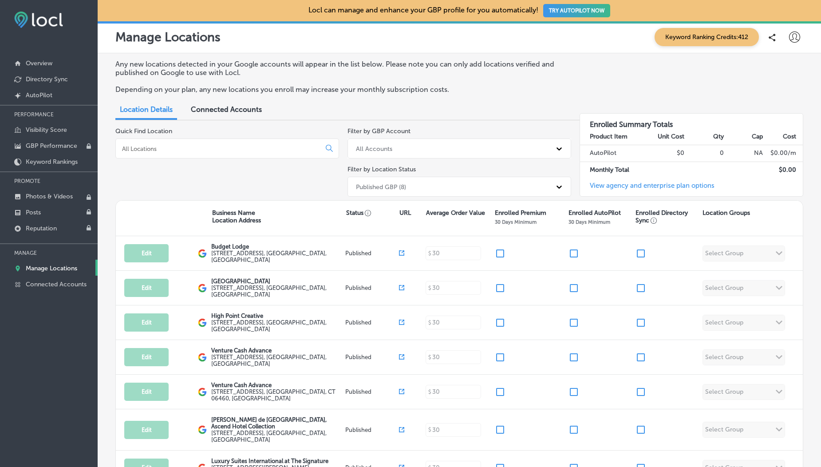
scroll to position [103, 0]
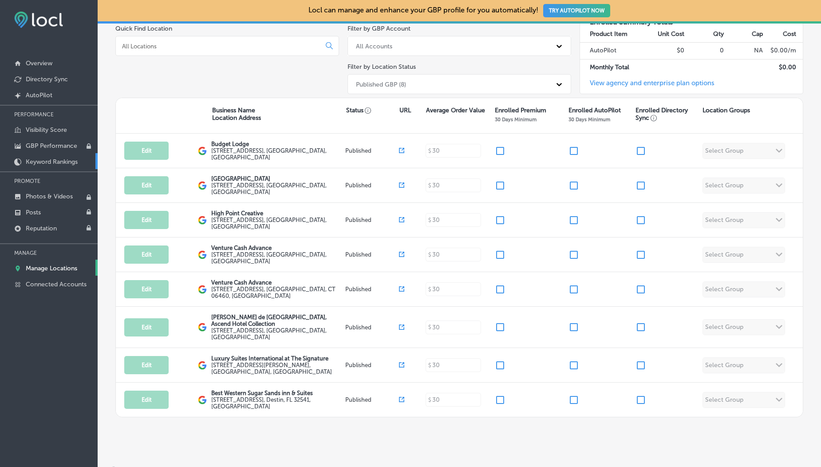
click at [46, 163] on p "Keyword Rankings" at bounding box center [52, 162] width 52 height 8
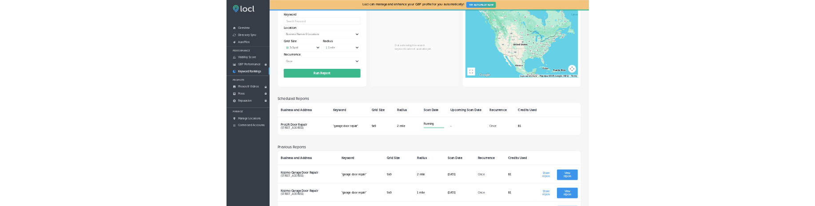
scroll to position [56, 0]
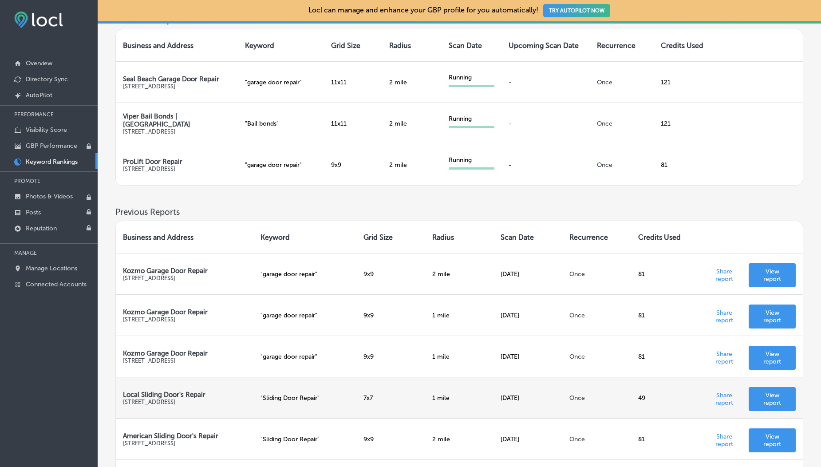
click at [464, 398] on td "1 mile" at bounding box center [459, 397] width 69 height 41
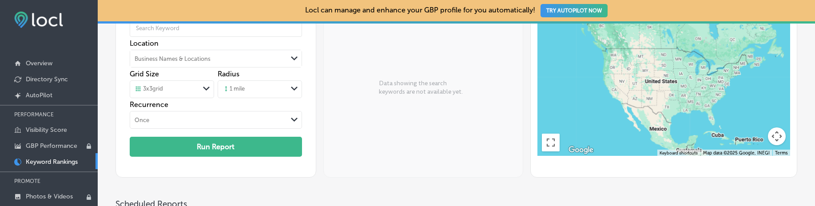
scroll to position [324, 0]
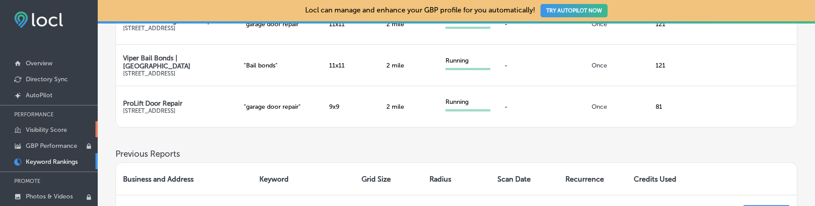
click at [41, 131] on p "Visibility Score" at bounding box center [46, 130] width 41 height 8
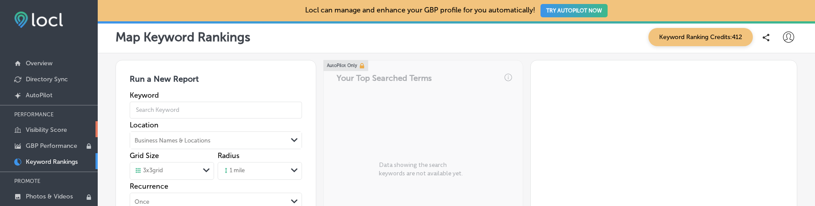
click at [45, 128] on p "Visibility Score" at bounding box center [46, 130] width 41 height 8
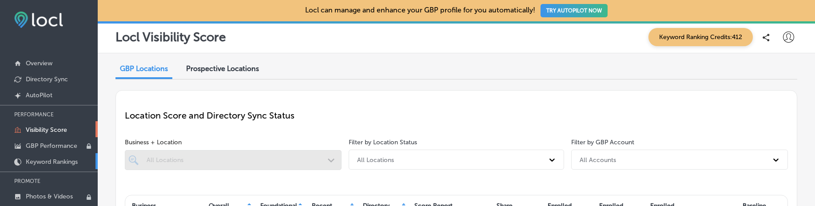
scroll to position [31, 0]
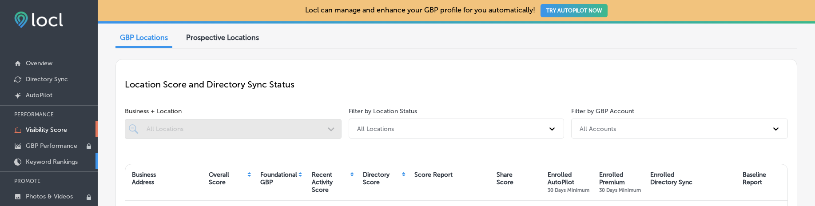
click at [54, 162] on p "Keyword Rankings" at bounding box center [52, 162] width 52 height 8
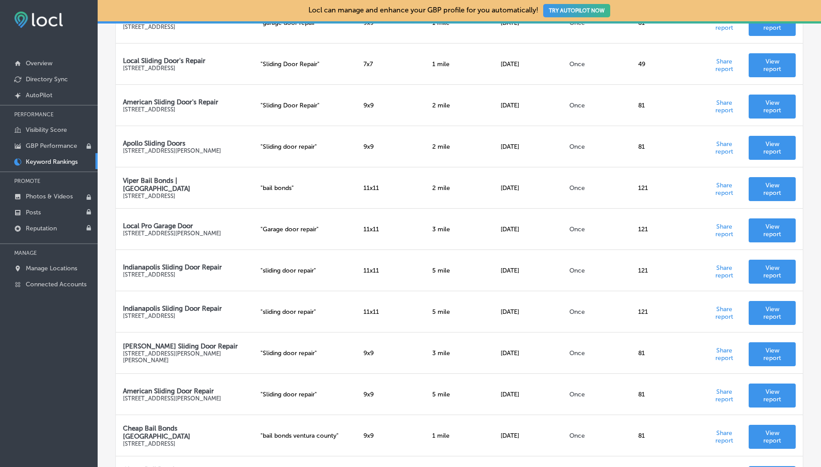
scroll to position [597, 0]
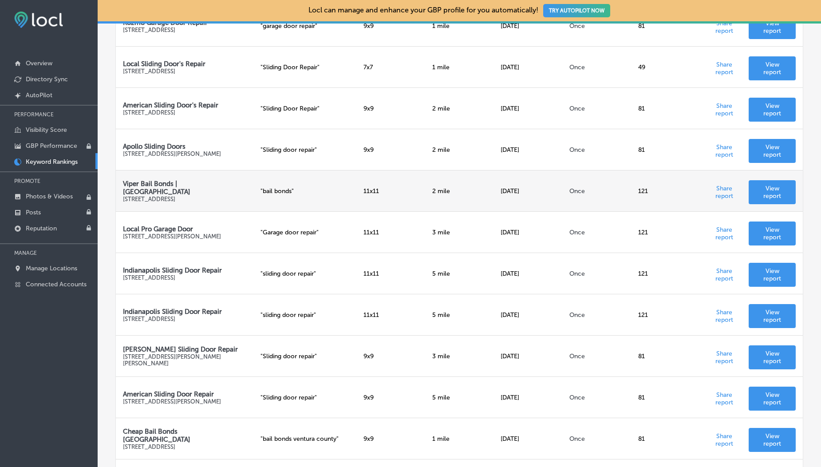
click at [513, 192] on td "[DATE]" at bounding box center [528, 190] width 69 height 41
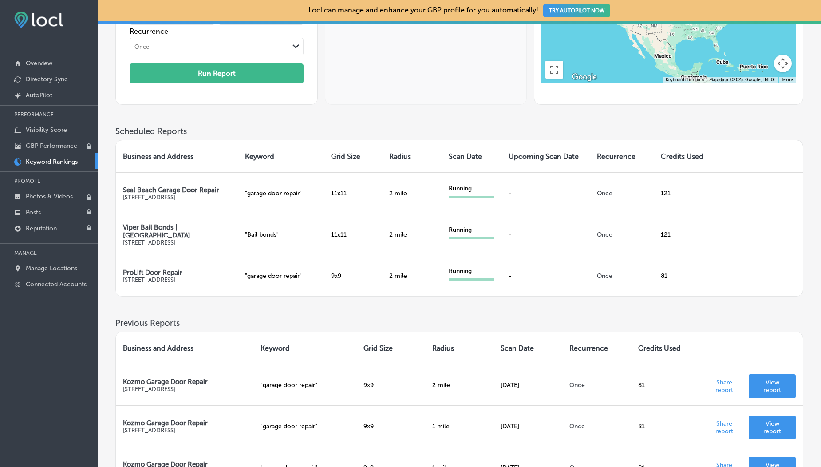
scroll to position [131, 0]
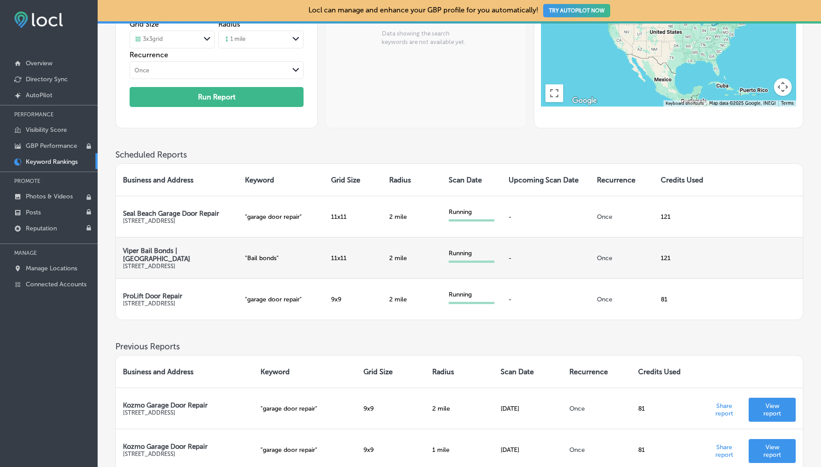
click at [155, 252] on p "Viper Bail Bonds | [GEOGRAPHIC_DATA]" at bounding box center [177, 255] width 108 height 16
click at [139, 263] on p "[STREET_ADDRESS]" at bounding box center [177, 266] width 108 height 7
copy p "[STREET_ADDRESS]"
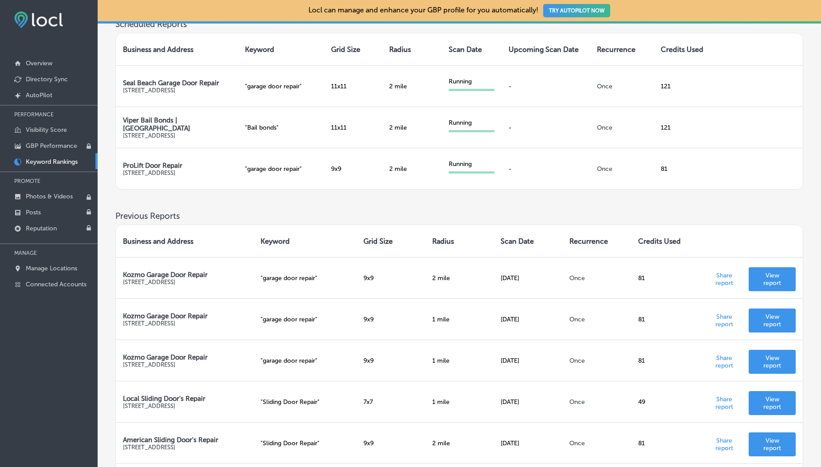
scroll to position [259, 0]
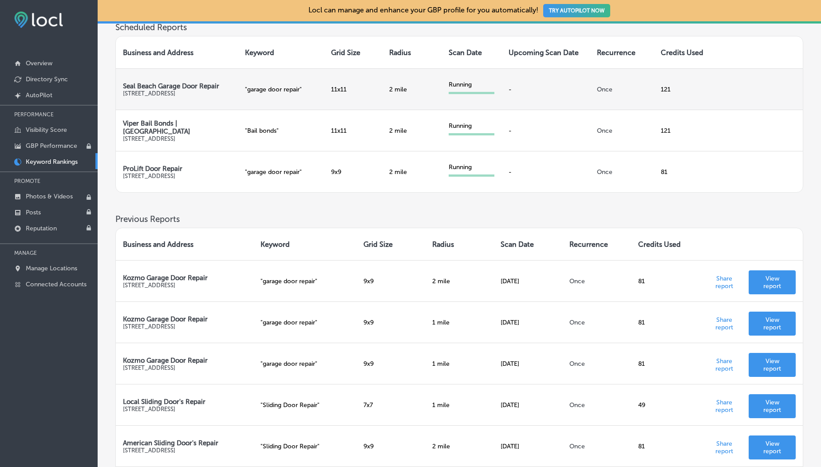
click at [147, 82] on p "Seal Beach Garage Door Repair" at bounding box center [177, 86] width 108 height 8
copy p "Seal Beach Garage Door Repair"
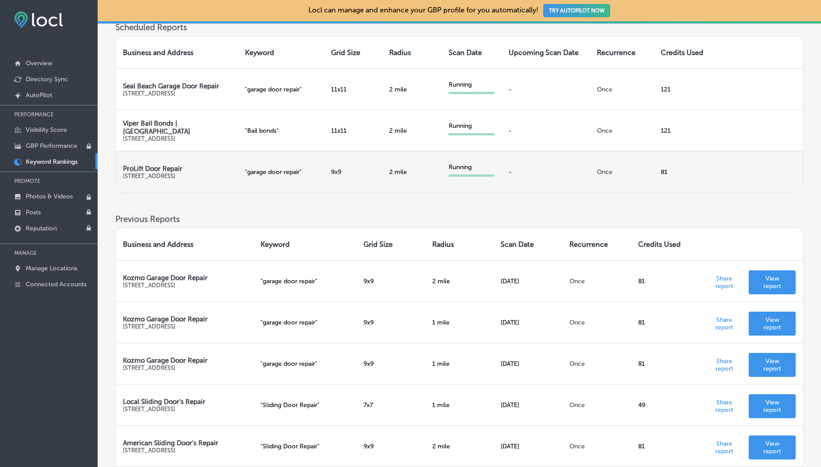
click at [156, 165] on p "ProLift Door Repair" at bounding box center [177, 169] width 108 height 8
copy p "ProLift Door Repair"
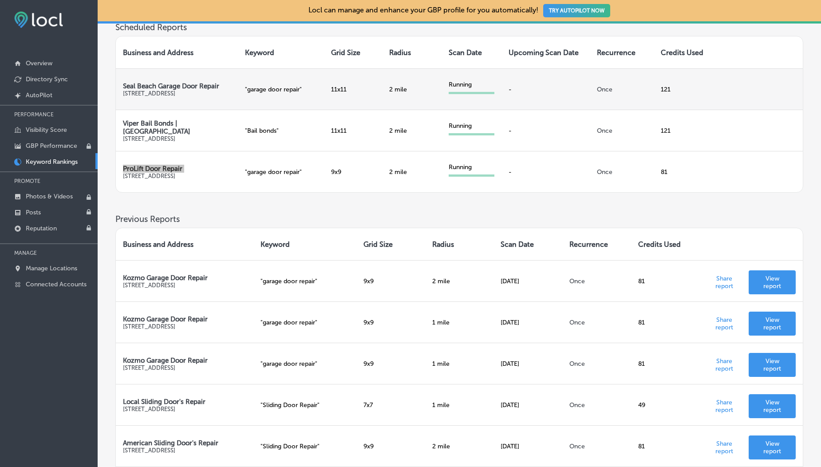
scroll to position [0, 0]
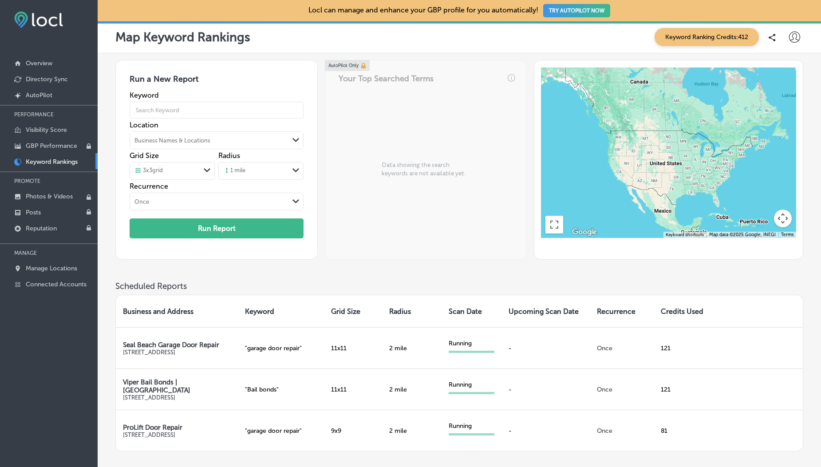
scroll to position [151, 0]
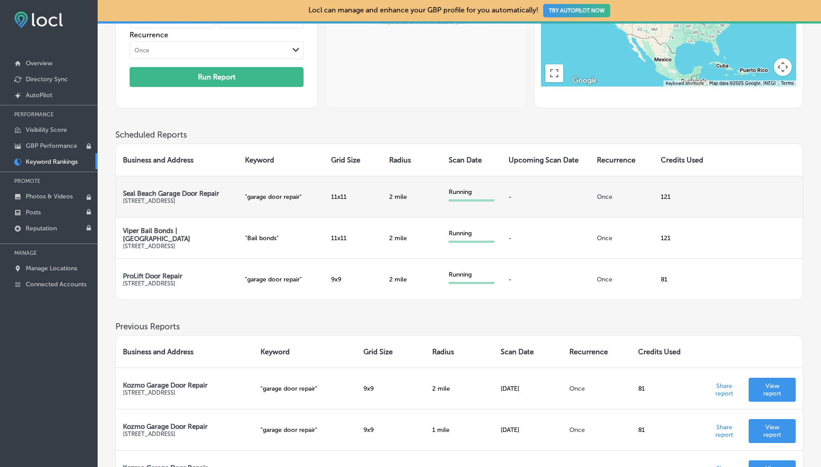
click at [455, 192] on div "Running" at bounding box center [472, 192] width 46 height 8
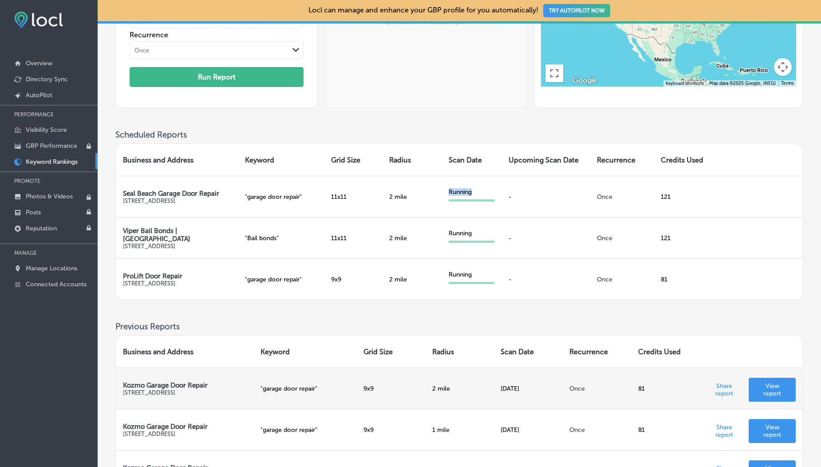
drag, startPoint x: 575, startPoint y: 400, endPoint x: 520, endPoint y: 392, distance: 55.6
click at [520, 392] on tr "Kozmo Garage Door Repair 1502 S Euclid St #11, Anaheim, CA 92804 " garage door …" at bounding box center [459, 388] width 687 height 41
click at [510, 389] on td "[DATE]" at bounding box center [528, 388] width 69 height 41
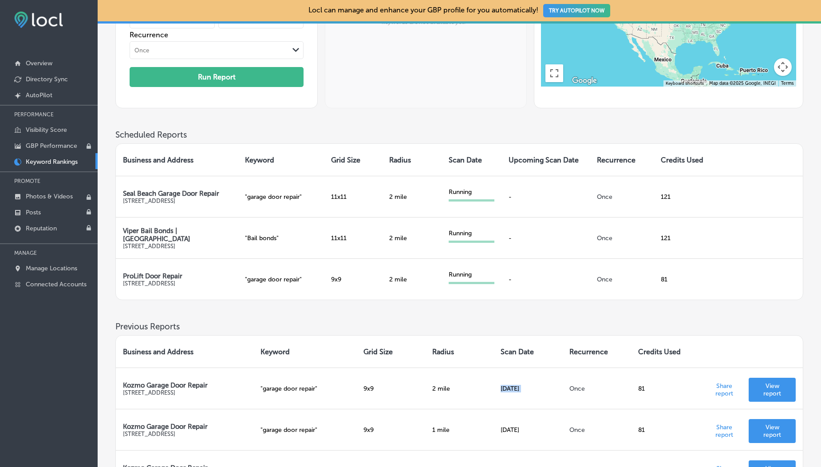
drag, startPoint x: 147, startPoint y: 201, endPoint x: 115, endPoint y: 196, distance: 32.3
click at [115, 196] on table "Business and Address Keyword Grid Size Radius Scan Date Upcoming Scan Date Recu…" at bounding box center [459, 221] width 688 height 157
copy p "[STREET_ADDRESS]"
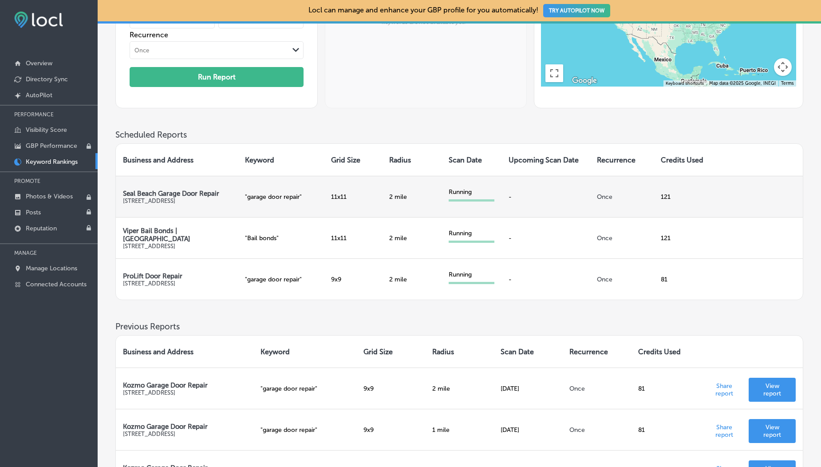
click at [177, 211] on td "Seal Beach Garage Door Repair 12345 Seal Beach Blvd Ste 13, Seal Beach, CA 90740" at bounding box center [177, 196] width 122 height 41
click at [177, 211] on td "Seal Beach Garage Door Repair [STREET_ADDRESS]" at bounding box center [177, 196] width 122 height 41
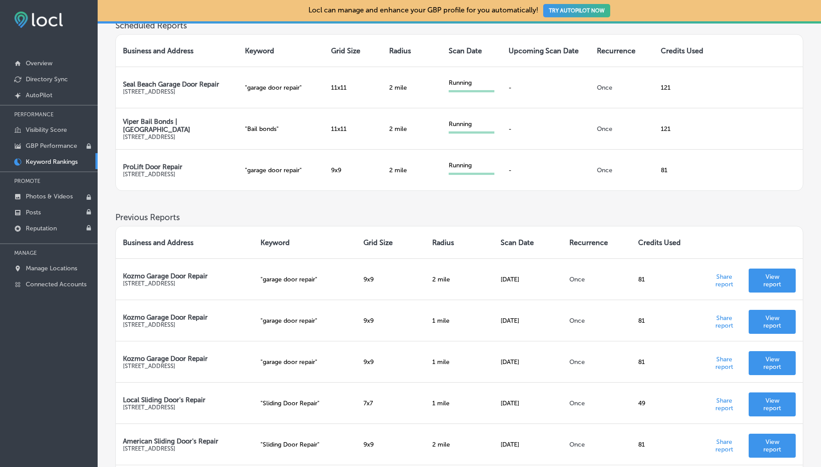
scroll to position [0, 0]
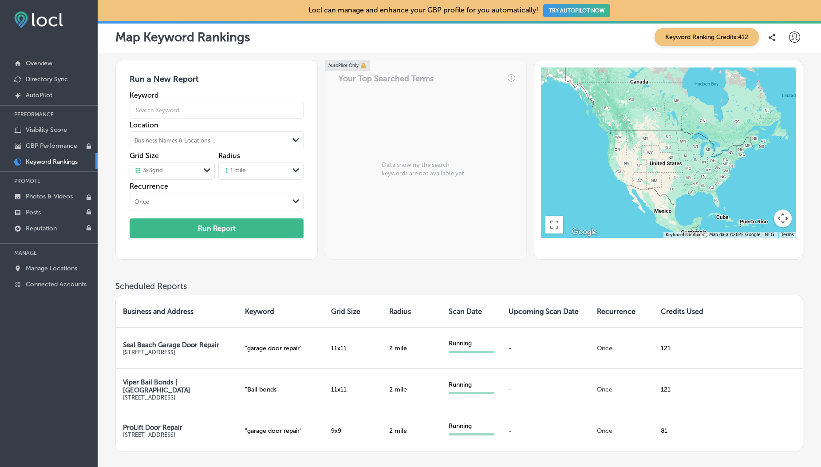
click at [725, 40] on span "Keyword Ranking Credits: 412" at bounding box center [707, 37] width 104 height 18
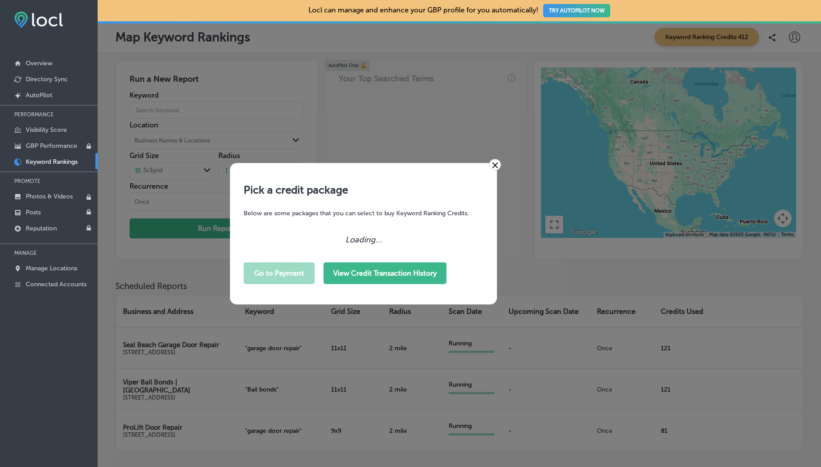
click at [434, 271] on button "View Credit Transaction History" at bounding box center [385, 273] width 123 height 22
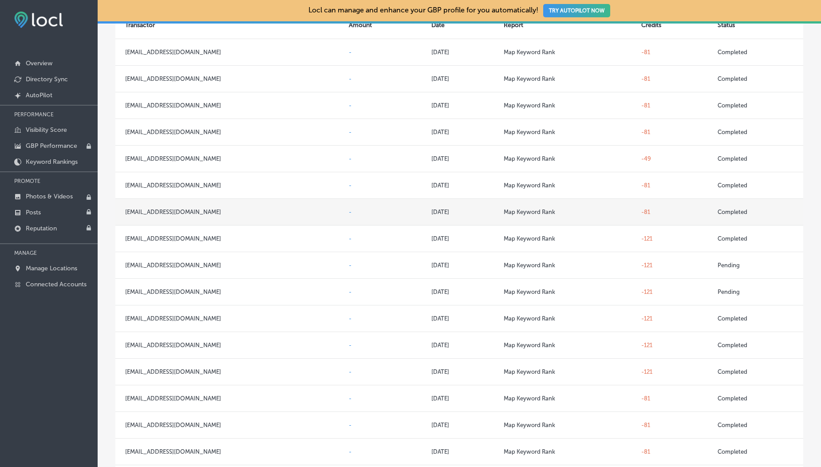
scroll to position [249, 0]
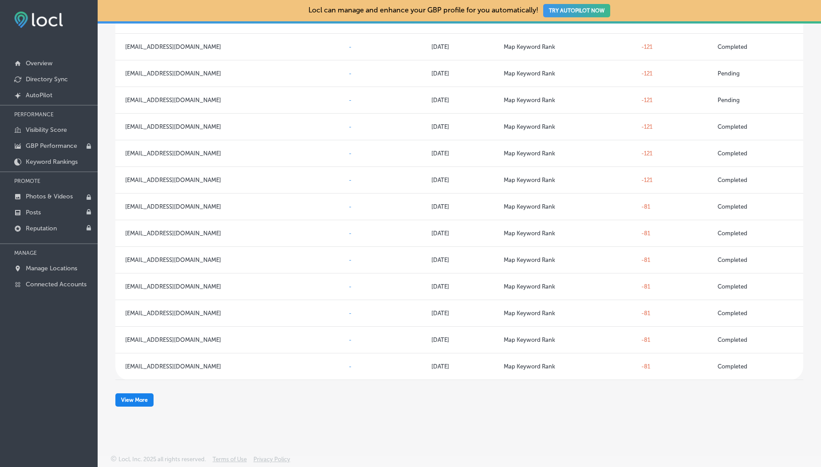
click at [147, 400] on button "View More" at bounding box center [134, 399] width 38 height 13
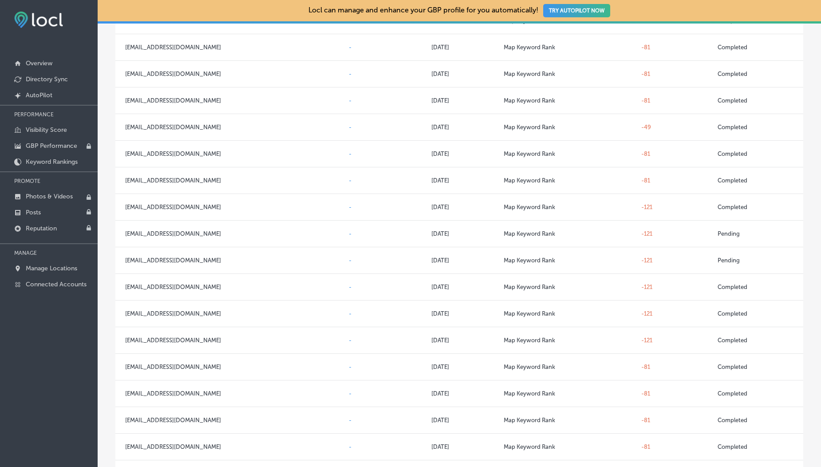
scroll to position [0, 0]
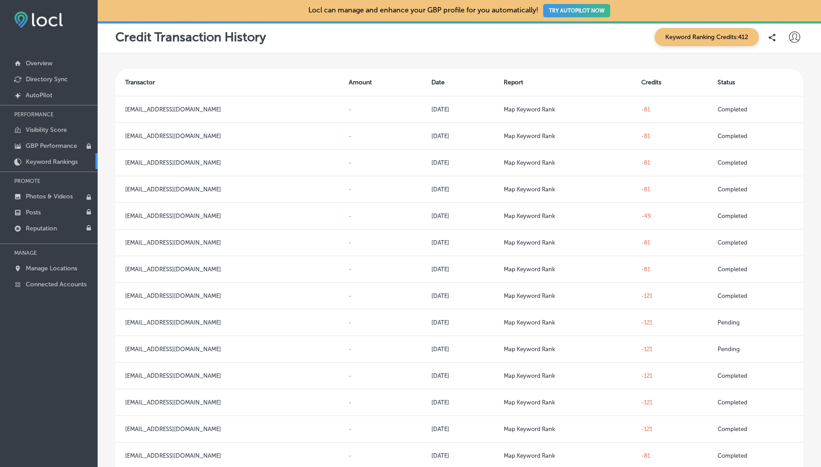
click at [55, 159] on p "Keyword Rankings" at bounding box center [52, 162] width 52 height 8
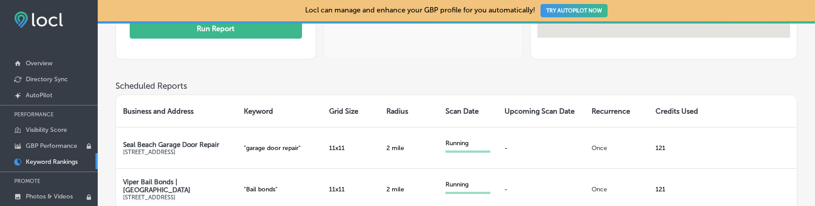
scroll to position [255, 0]
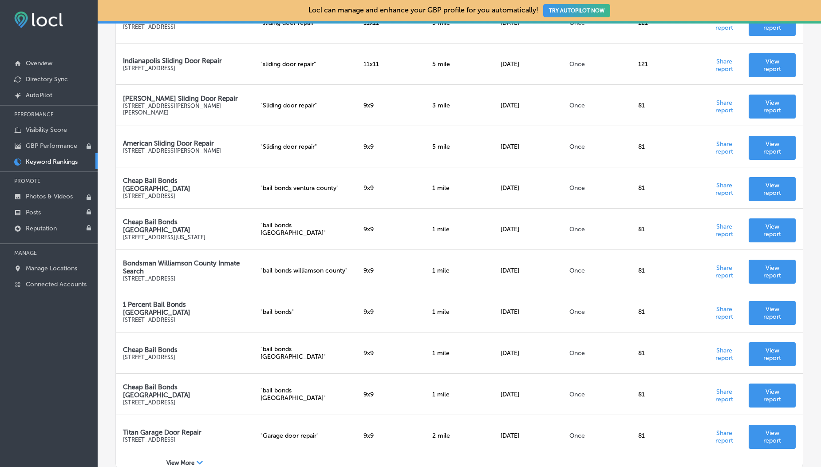
scroll to position [932, 0]
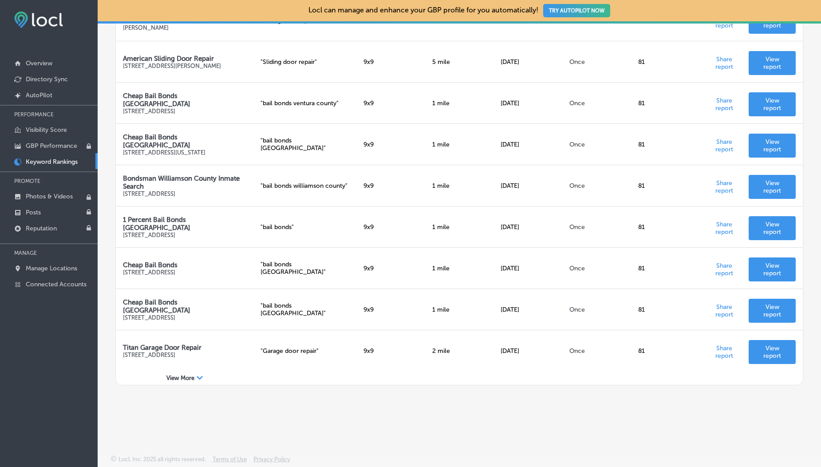
click at [187, 382] on div "View More Path Created with Sketch." at bounding box center [185, 378] width 138 height 14
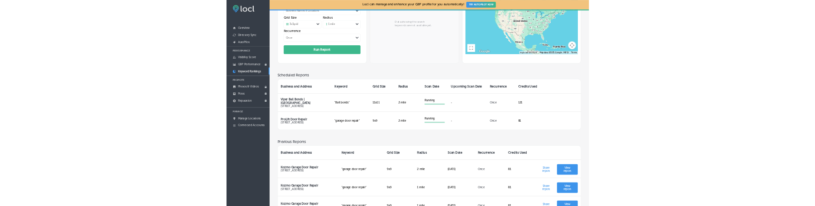
scroll to position [117, 0]
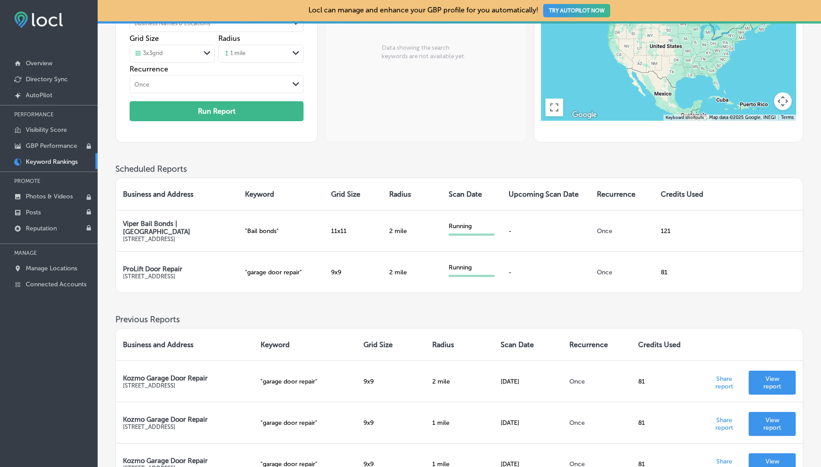
click at [369, 170] on h3 "Scheduled Reports" at bounding box center [459, 169] width 688 height 10
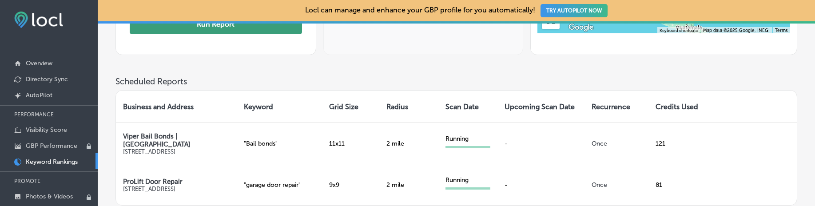
scroll to position [207, 0]
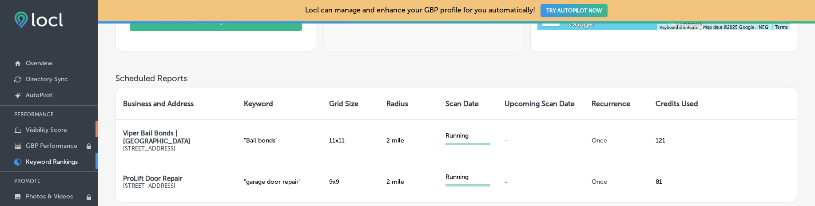
click at [41, 128] on p "Visibility Score" at bounding box center [46, 130] width 41 height 8
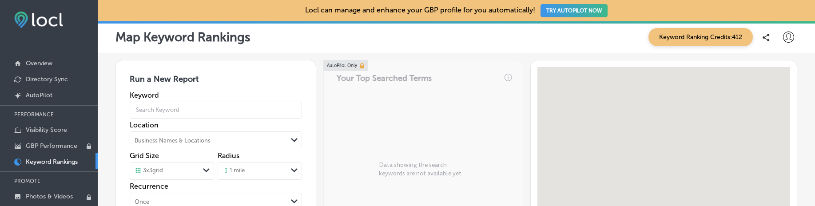
scroll to position [249, 0]
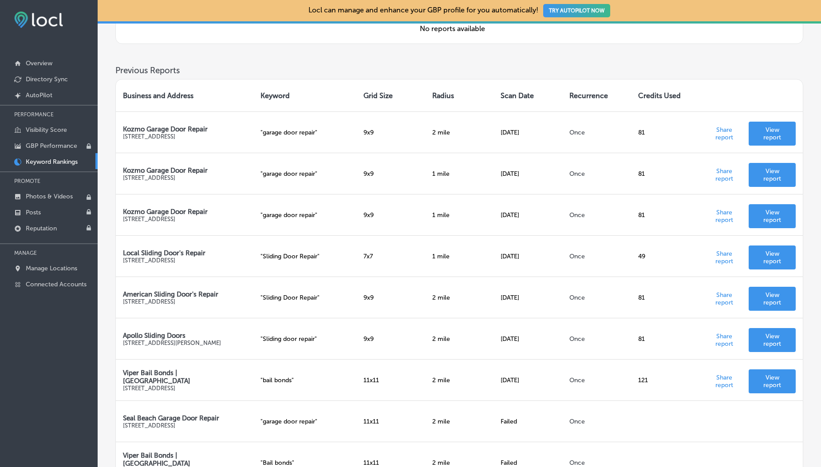
scroll to position [880, 0]
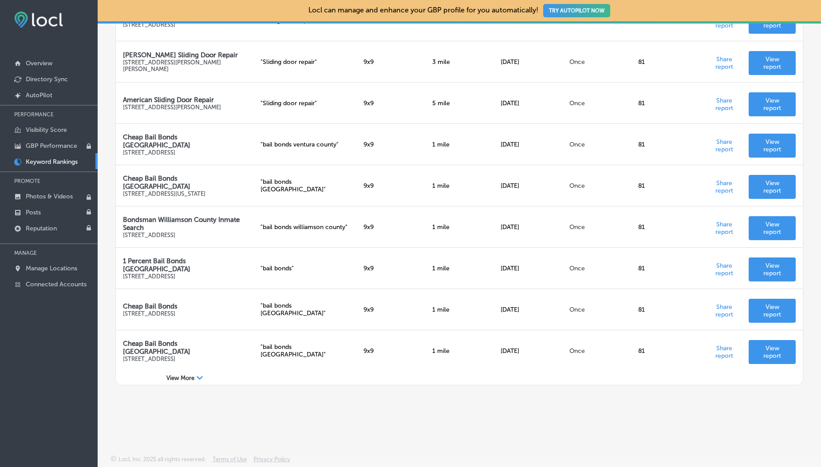
click at [173, 376] on span "View More" at bounding box center [180, 378] width 28 height 7
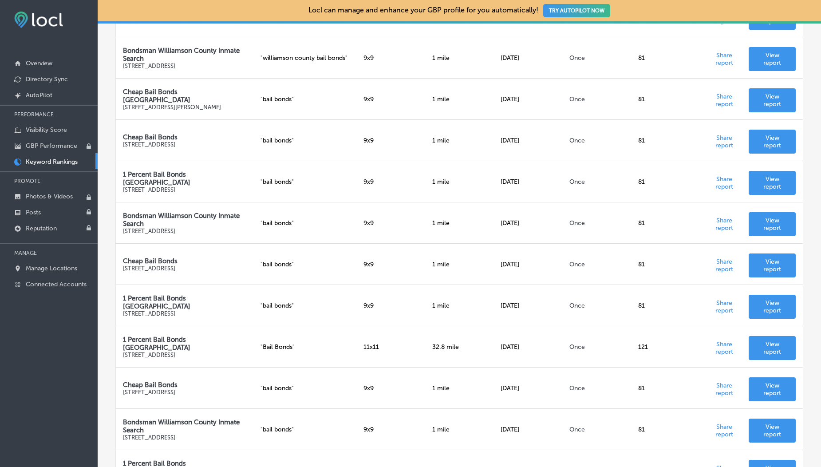
scroll to position [1706, 0]
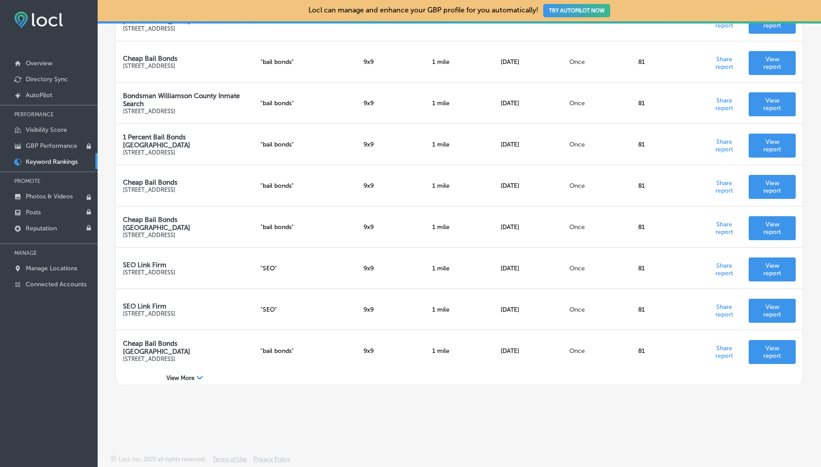
click at [184, 377] on span "View More" at bounding box center [180, 378] width 28 height 7
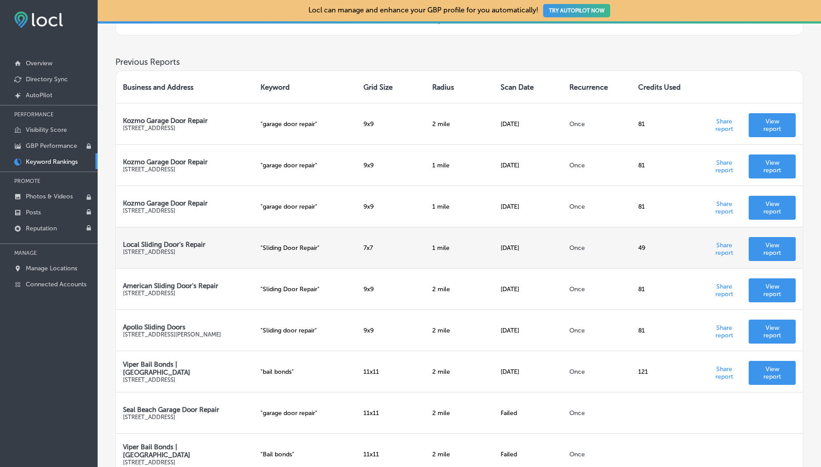
scroll to position [0, 0]
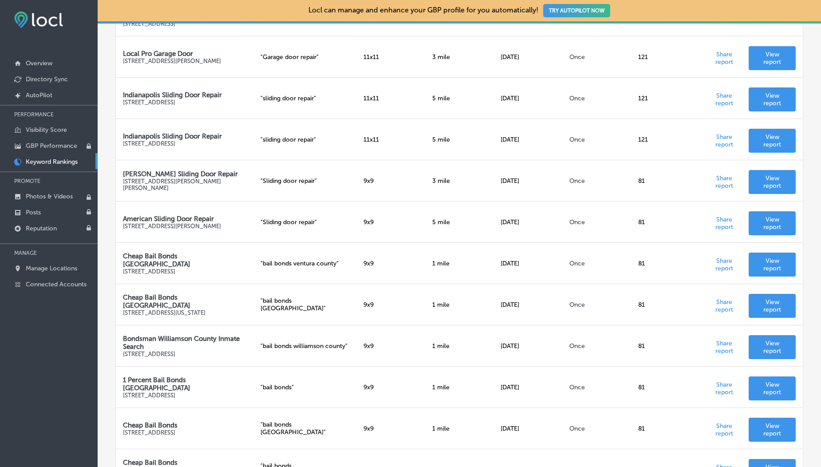
scroll to position [880, 0]
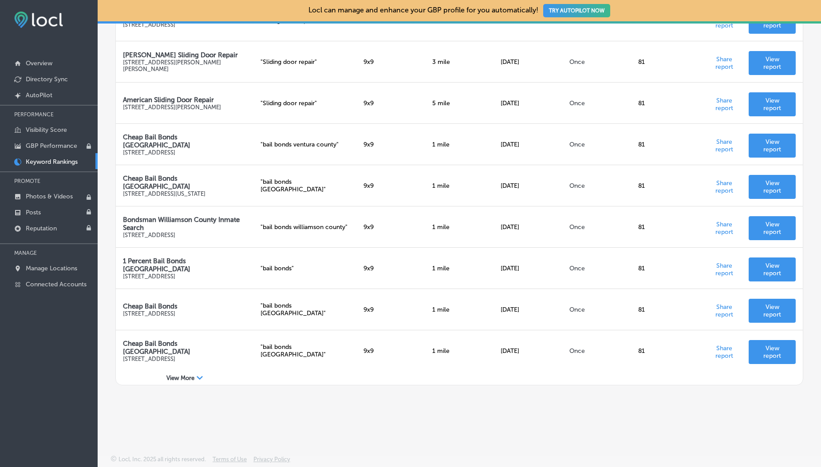
click at [198, 381] on div "Path Created with Sketch." at bounding box center [200, 378] width 6 height 6
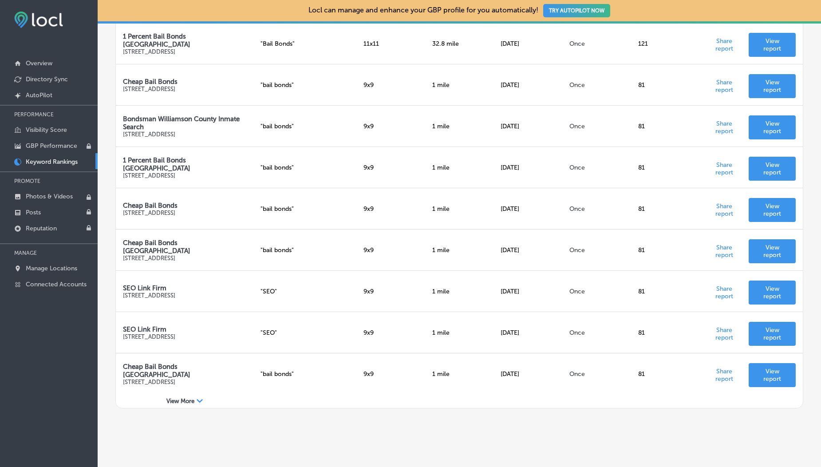
scroll to position [1706, 0]
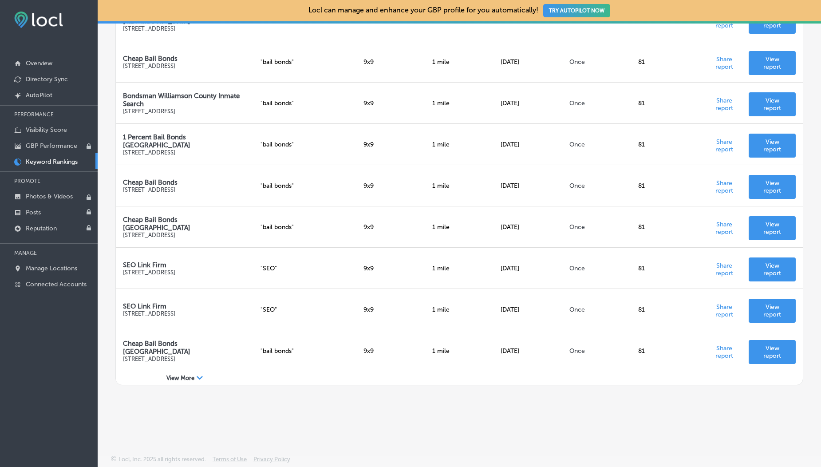
click at [178, 375] on span "View More" at bounding box center [180, 378] width 28 height 7
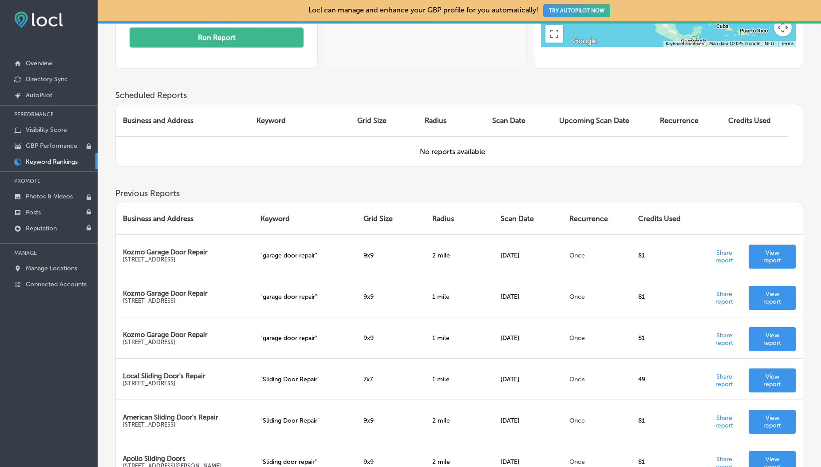
scroll to position [0, 0]
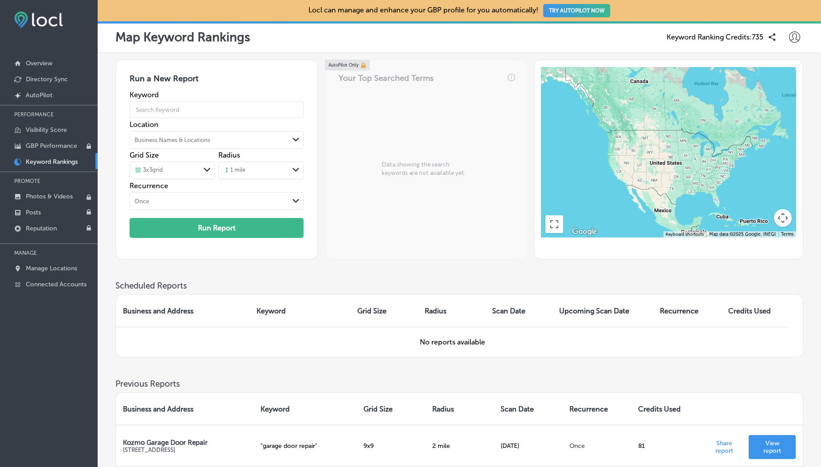
click at [797, 35] on icon at bounding box center [794, 37] width 11 height 11
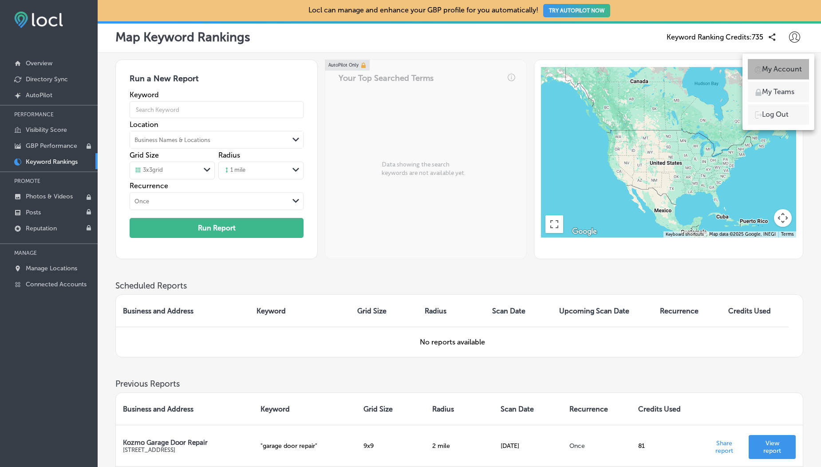
click at [780, 64] on p "My Account" at bounding box center [782, 69] width 40 height 11
select select "US"
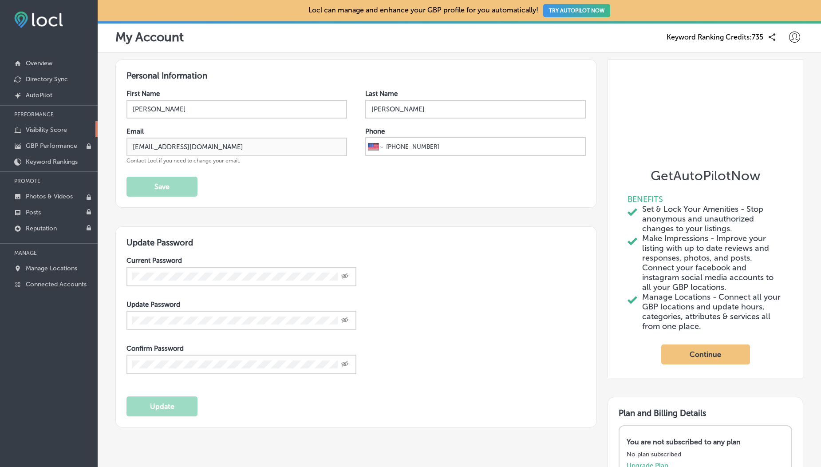
click at [36, 129] on p "Visibility Score" at bounding box center [46, 130] width 41 height 8
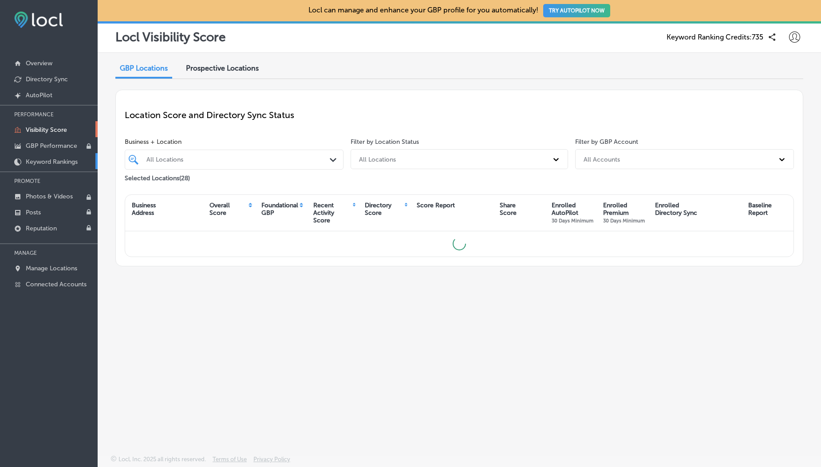
click at [46, 160] on p "Keyword Rankings" at bounding box center [52, 162] width 52 height 8
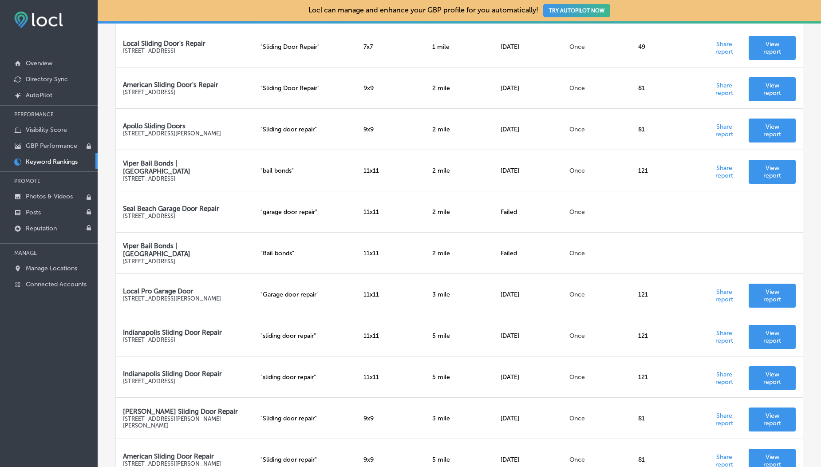
scroll to position [552, 0]
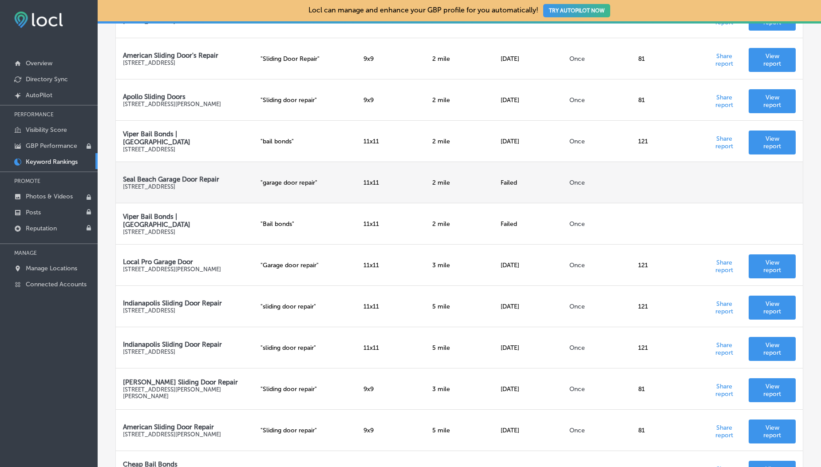
click at [140, 175] on p "Seal Beach Garage Door Repair" at bounding box center [184, 179] width 123 height 8
click at [176, 195] on td "Seal Beach Garage Door Repair [STREET_ADDRESS]" at bounding box center [185, 182] width 138 height 41
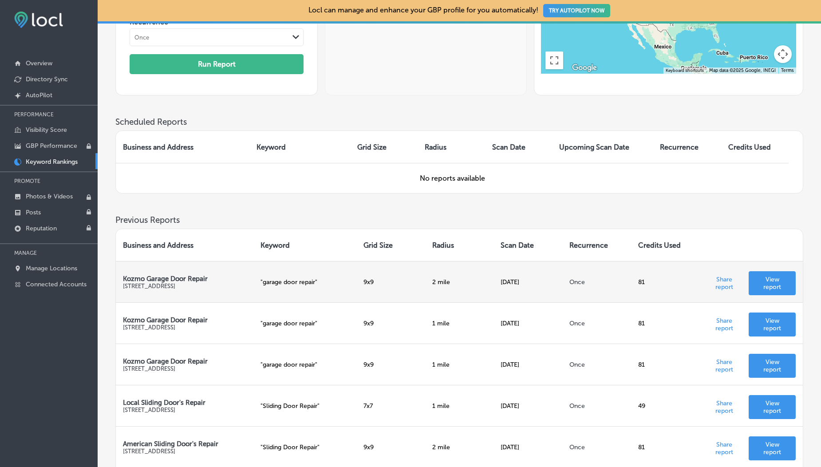
click at [767, 290] on p "View report" at bounding box center [772, 283] width 33 height 15
